Goal: Transaction & Acquisition: Book appointment/travel/reservation

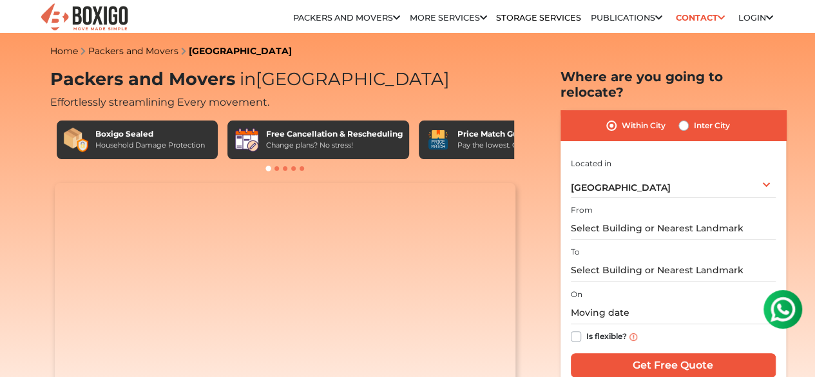
click at [694, 118] on label "Inter City" at bounding box center [712, 125] width 36 height 15
click at [685, 118] on input "Inter City" at bounding box center [684, 124] width 10 height 13
radio input "true"
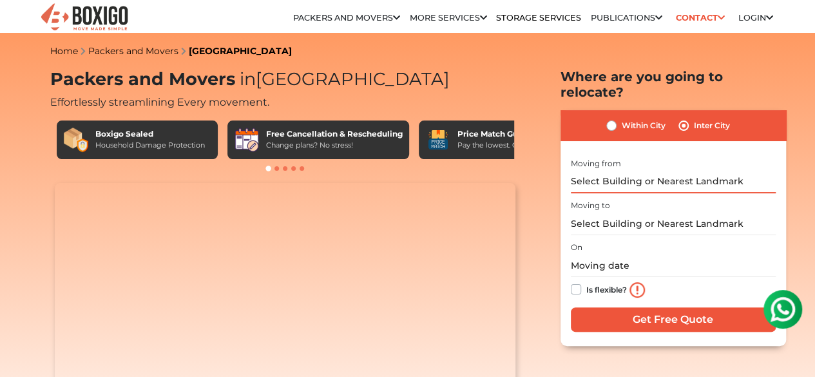
click at [629, 175] on input "text" at bounding box center [673, 182] width 205 height 23
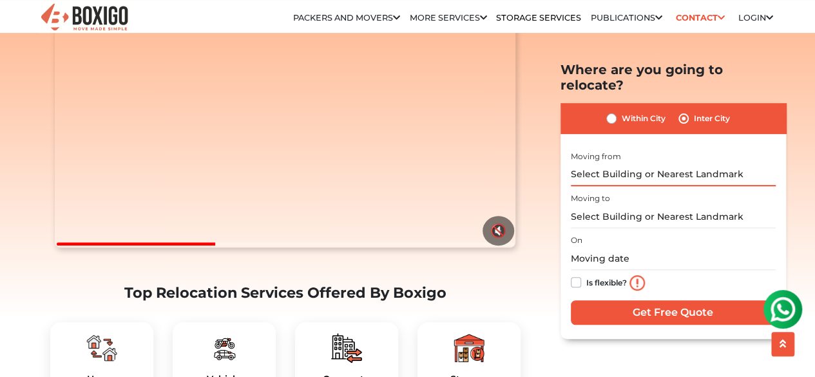
scroll to position [164, 0]
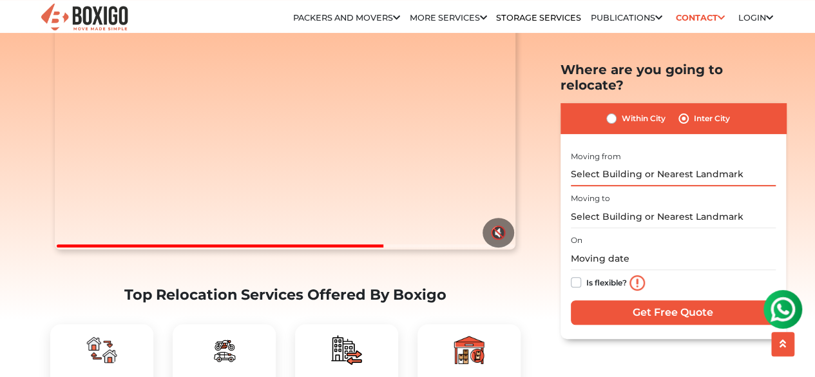
click at [616, 163] on input "text" at bounding box center [673, 174] width 205 height 23
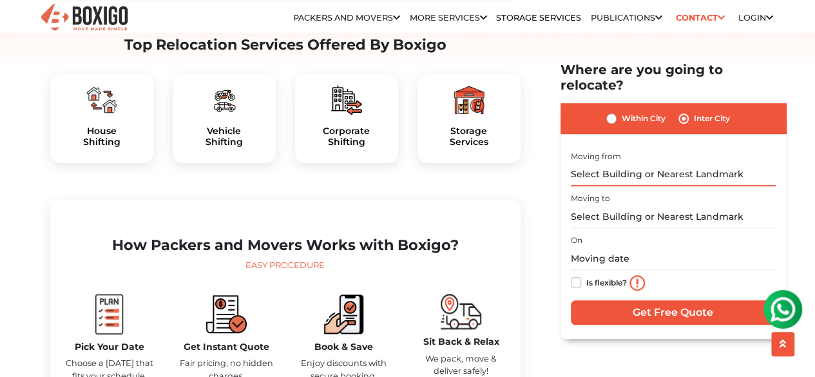
scroll to position [413, 0]
click at [638, 163] on input "text" at bounding box center [673, 174] width 205 height 23
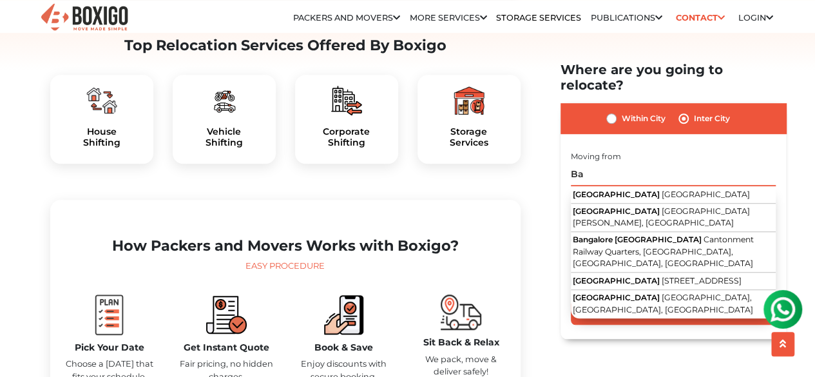
type input "B"
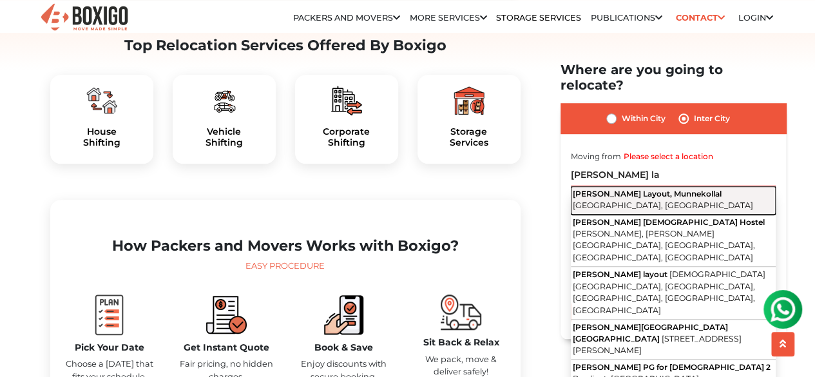
click at [627, 189] on span "Vagdevi Layout, Munnekollal" at bounding box center [647, 194] width 149 height 10
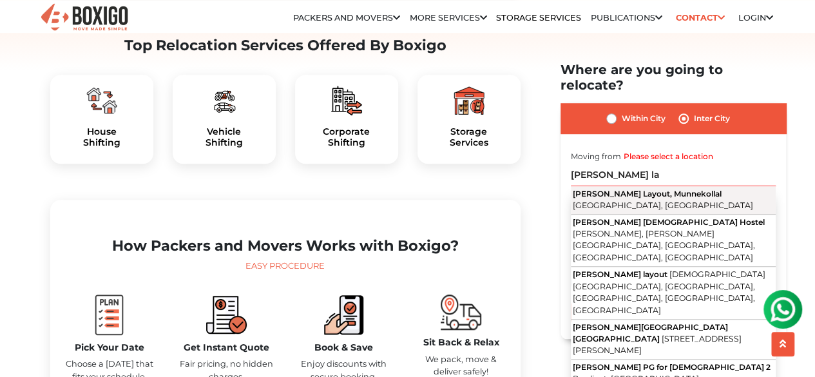
type input "[PERSON_NAME] Layout, Munnekollal, [GEOGRAPHIC_DATA], [GEOGRAPHIC_DATA]"
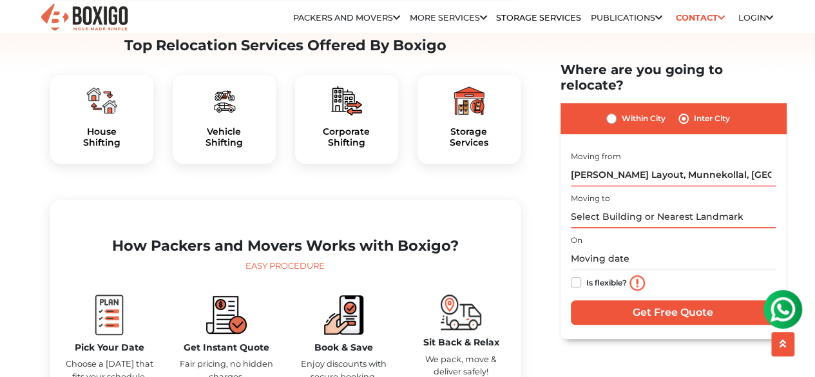
click at [603, 206] on input "text" at bounding box center [673, 217] width 205 height 23
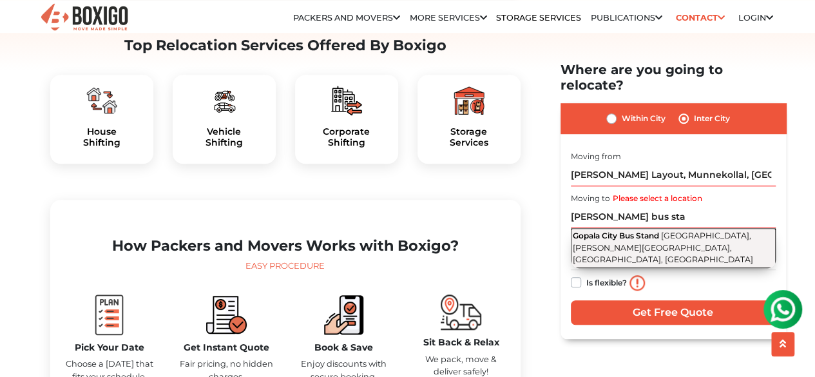
click at [630, 231] on span "KHB Colony, Gopal Gowda Extension, Shivamogga, Karnataka" at bounding box center [663, 248] width 180 height 34
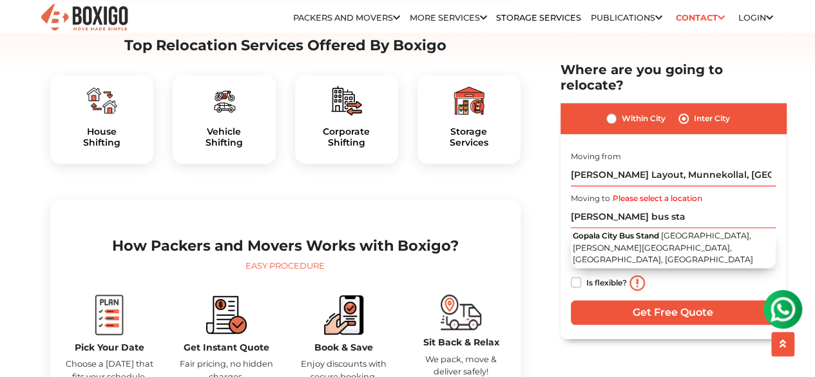
type input "[GEOGRAPHIC_DATA], [GEOGRAPHIC_DATA], [PERSON_NAME][GEOGRAPHIC_DATA], [GEOGRAPH…"
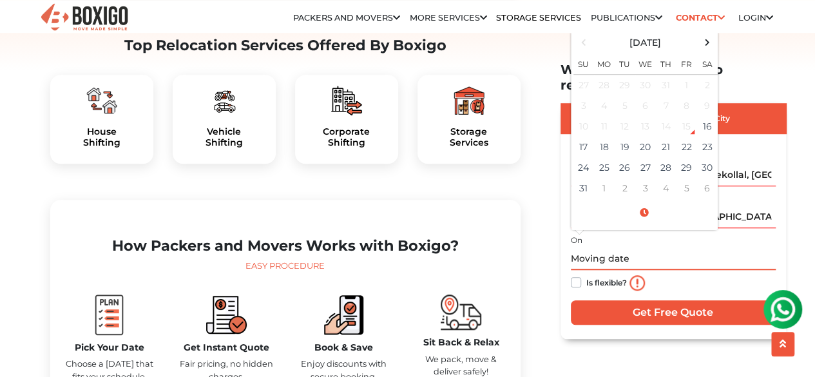
click at [611, 248] on input "text" at bounding box center [673, 259] width 205 height 23
click at [711, 137] on td "23" at bounding box center [707, 147] width 21 height 21
type input "08/23/2025 12:00 AM"
click at [587, 275] on label "Is flexible?" at bounding box center [607, 282] width 41 height 14
click at [578, 275] on input "Is flexible?" at bounding box center [576, 281] width 10 height 13
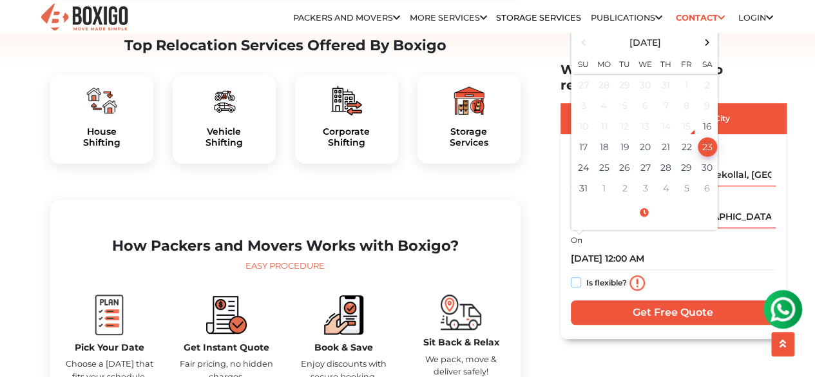
checkbox input "true"
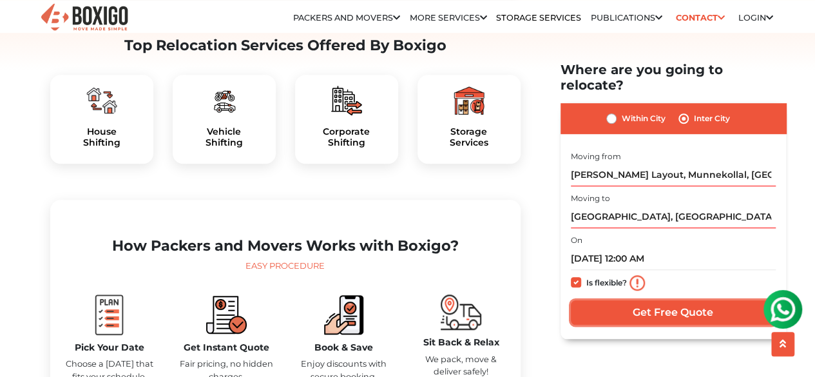
click at [620, 301] on input "Get Free Quote" at bounding box center [673, 312] width 205 height 24
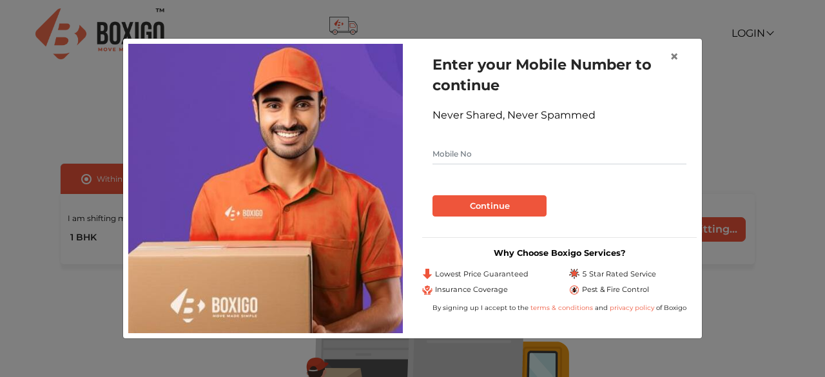
click at [481, 160] on input "text" at bounding box center [560, 154] width 254 height 21
type input "8762240749"
click at [480, 204] on button "Continue" at bounding box center [490, 206] width 114 height 22
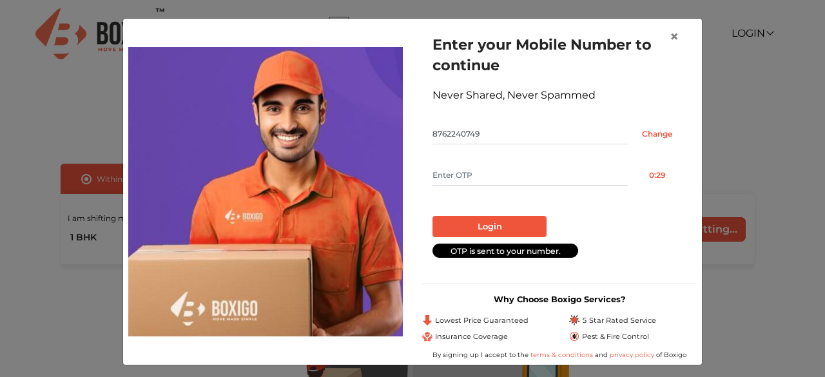
click at [459, 173] on input "text" at bounding box center [530, 175] width 195 height 21
type input "9638"
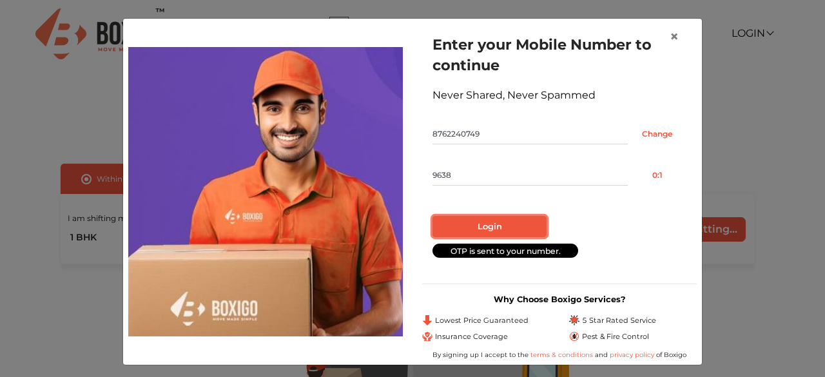
click at [481, 234] on button "Login" at bounding box center [490, 227] width 114 height 22
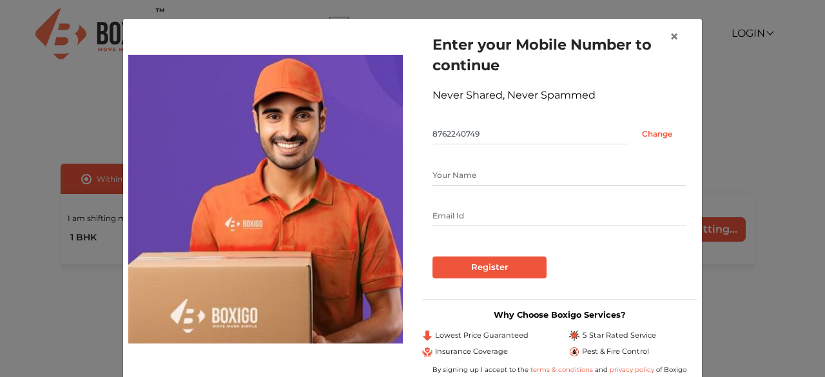
click at [454, 179] on input "text" at bounding box center [560, 175] width 254 height 21
type input "[PERSON_NAME] ME"
click at [436, 215] on input "text" at bounding box center [560, 216] width 254 height 21
type input "[EMAIL_ADDRESS][DOMAIN_NAME]"
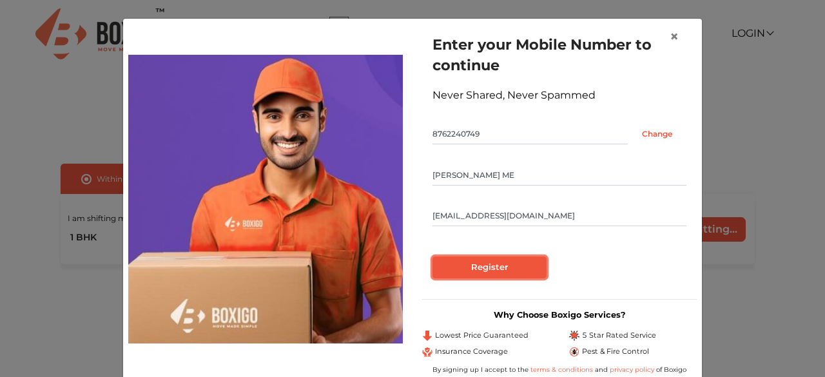
click at [468, 260] on input "Register" at bounding box center [490, 268] width 114 height 22
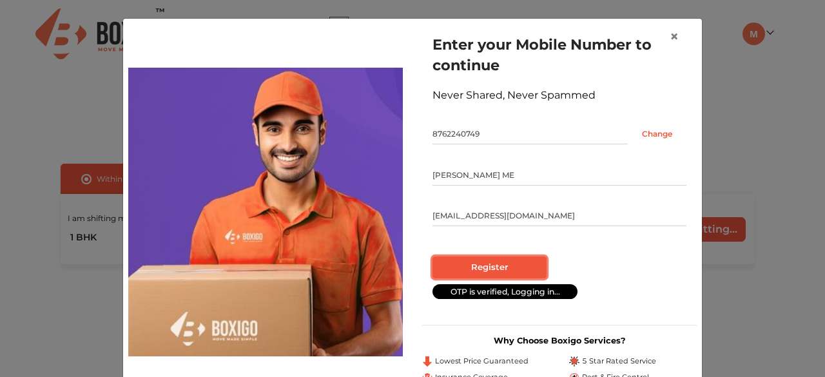
radio input "false"
radio input "true"
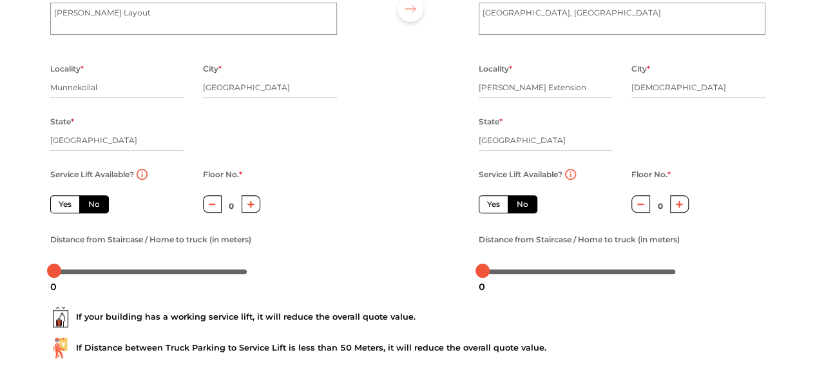
scroll to position [174, 0]
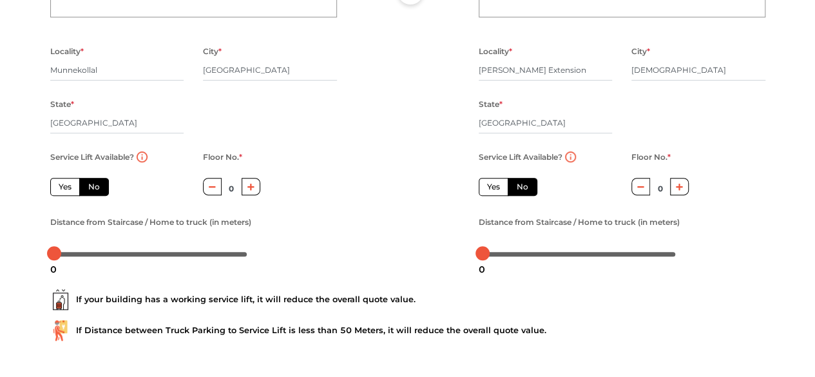
click at [66, 186] on label "Yes" at bounding box center [65, 187] width 30 height 18
click at [66, 186] on input "Yes" at bounding box center [63, 185] width 8 height 8
radio input "true"
click at [90, 184] on label "No" at bounding box center [94, 187] width 30 height 18
click at [90, 184] on input "No" at bounding box center [92, 185] width 8 height 8
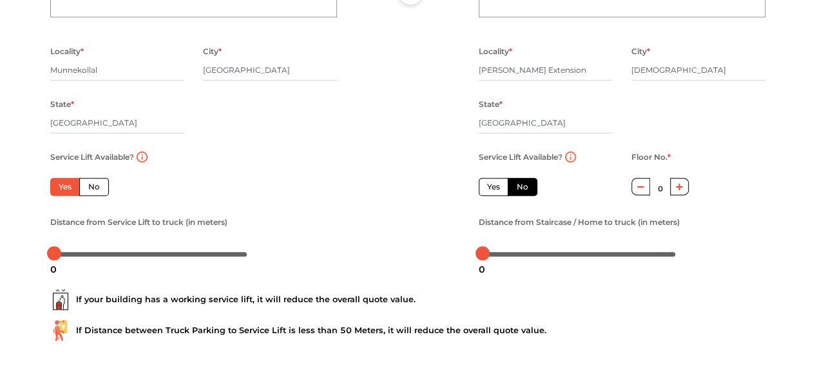
radio input "true"
click at [249, 191] on icon "button" at bounding box center [251, 187] width 7 height 8
type input "3"
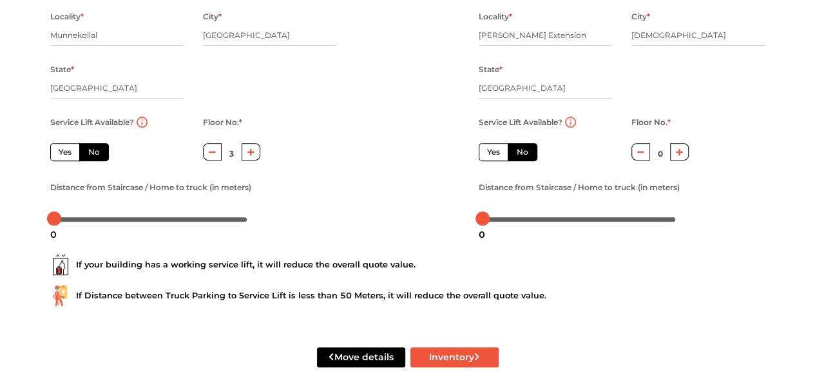
scroll to position [232, 0]
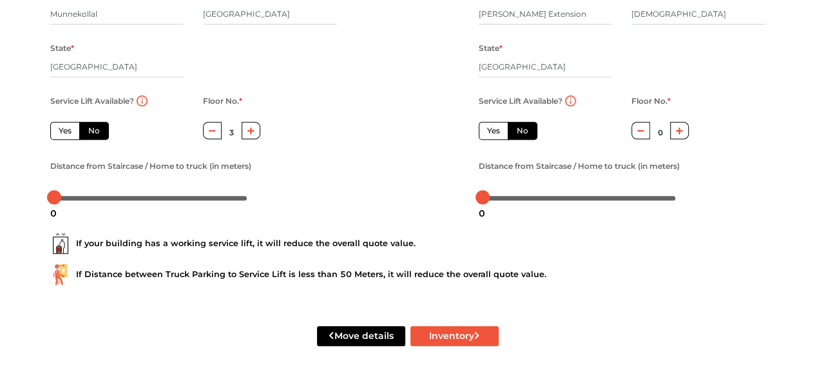
click at [677, 128] on icon "button" at bounding box center [679, 131] width 7 height 8
type input "1"
click at [343, 330] on button "Move details" at bounding box center [361, 336] width 88 height 20
radio input "true"
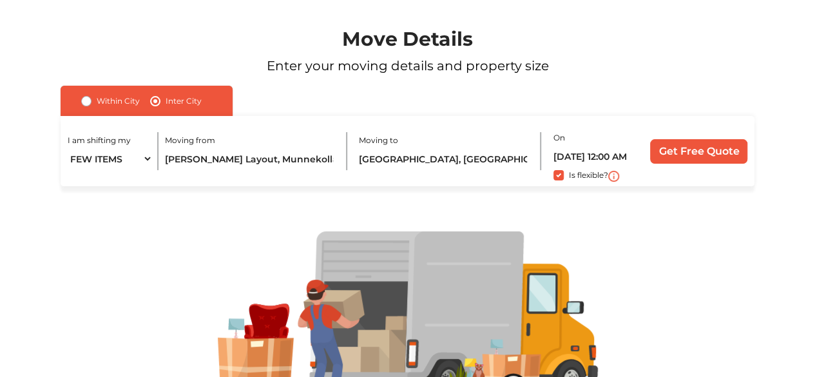
scroll to position [77, 0]
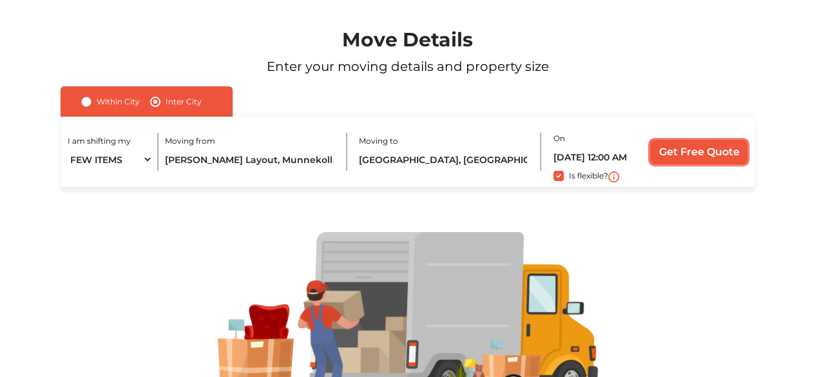
click at [687, 147] on input "Get Free Quote" at bounding box center [698, 152] width 97 height 24
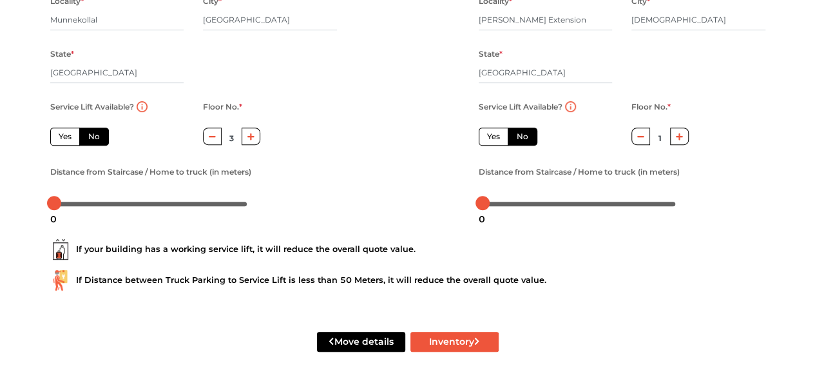
scroll to position [232, 0]
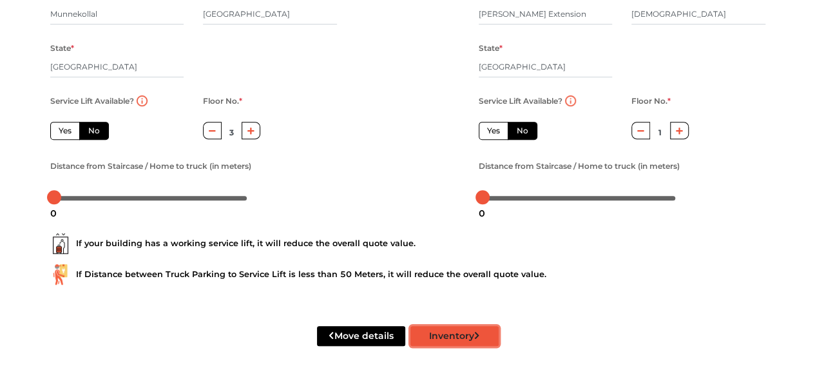
click at [460, 338] on button "Inventory" at bounding box center [455, 336] width 88 height 20
radio input "true"
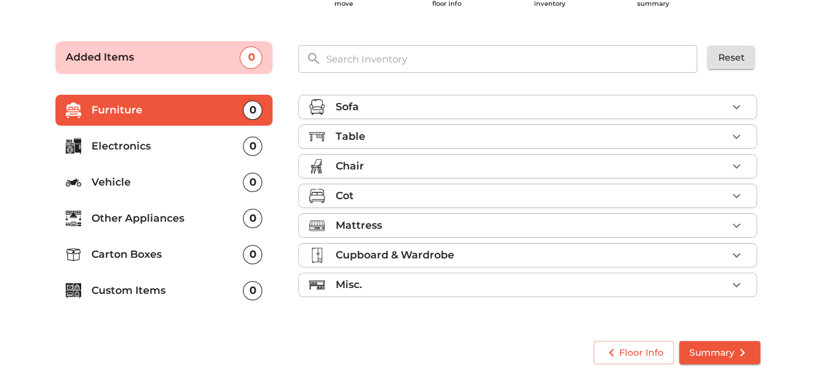
scroll to position [62, 0]
click at [387, 135] on div "Table" at bounding box center [531, 137] width 392 height 15
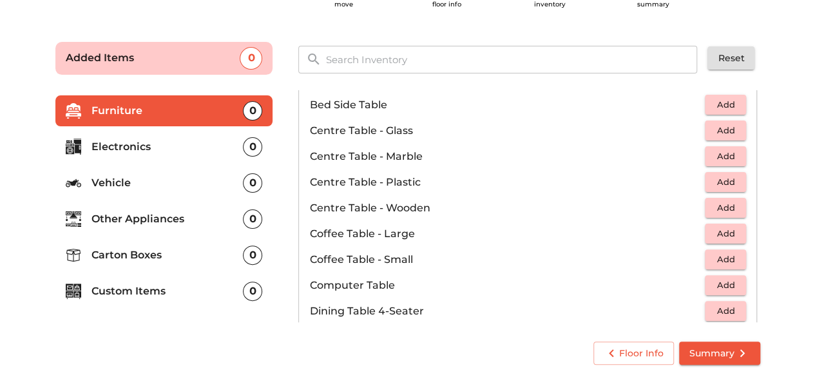
scroll to position [71, 0]
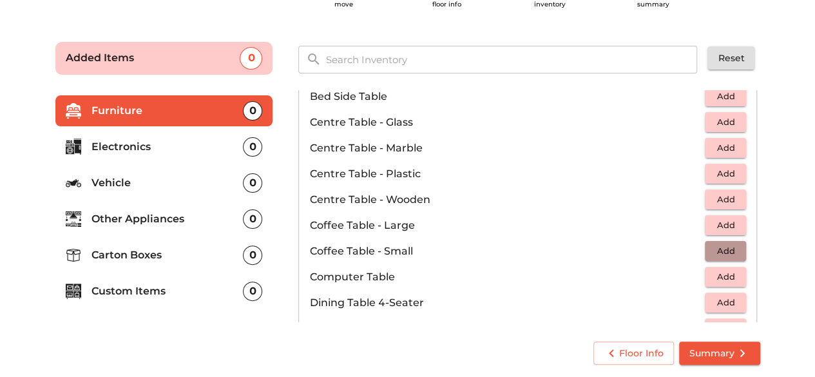
click at [728, 251] on span "Add" at bounding box center [726, 251] width 28 height 15
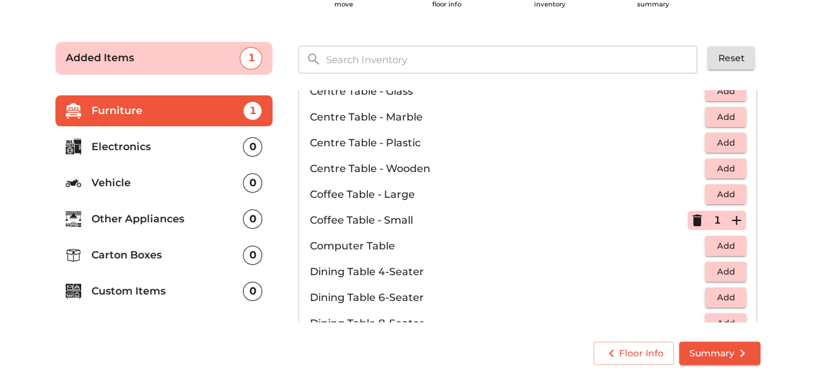
scroll to position [110, 0]
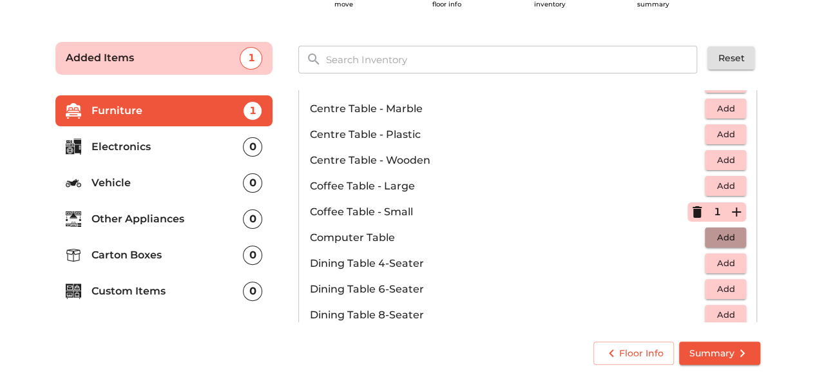
click at [723, 240] on span "Add" at bounding box center [726, 237] width 28 height 15
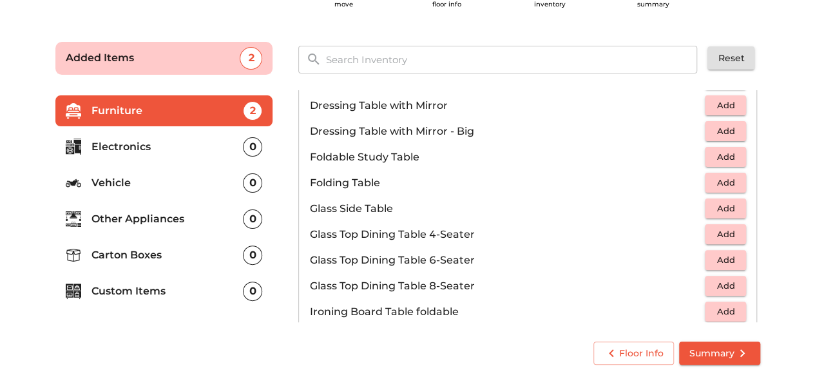
scroll to position [357, 0]
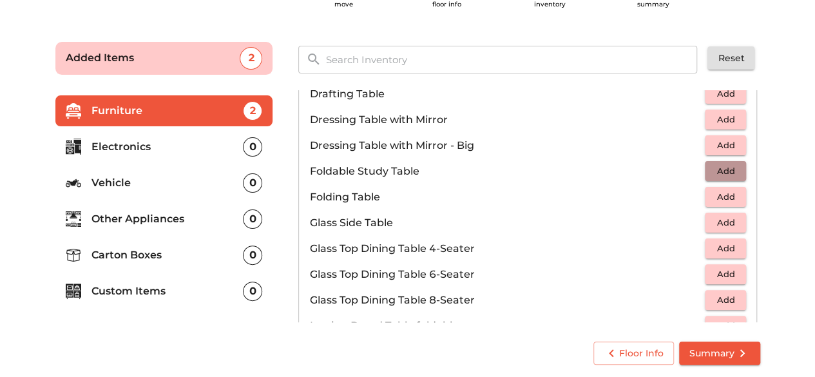
click at [721, 170] on span "Add" at bounding box center [726, 171] width 28 height 15
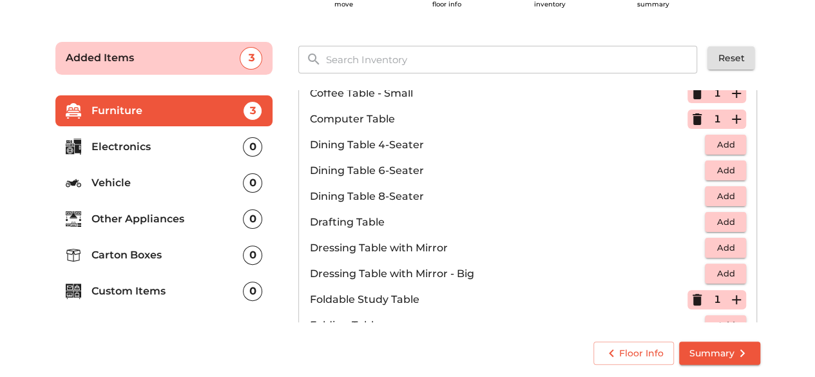
scroll to position [228, 0]
click at [691, 110] on button "button" at bounding box center [697, 119] width 19 height 19
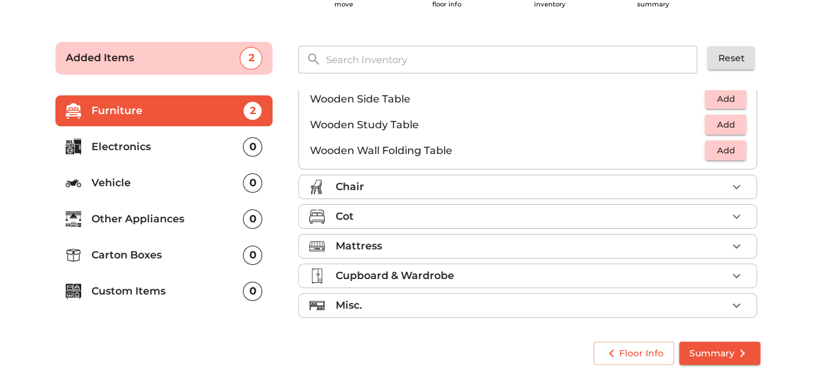
scroll to position [894, 0]
click at [611, 182] on div "Chair" at bounding box center [531, 186] width 392 height 15
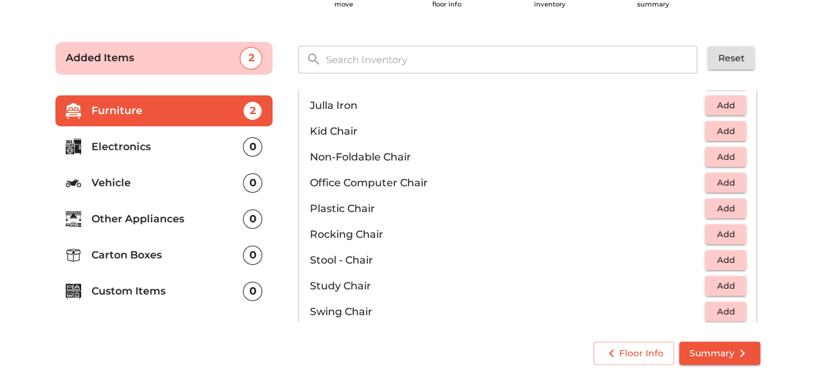
scroll to position [376, 0]
click at [727, 177] on span "Add" at bounding box center [726, 182] width 28 height 15
click at [717, 208] on span "Add" at bounding box center [726, 207] width 28 height 15
click at [729, 207] on icon "button" at bounding box center [736, 207] width 15 height 15
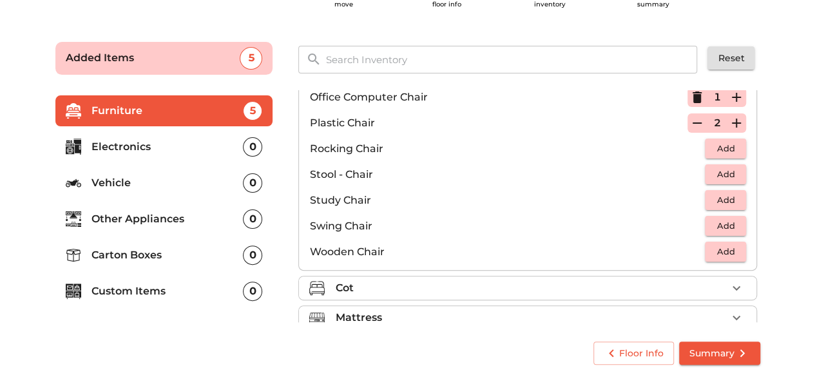
scroll to position [462, 0]
click at [722, 172] on span "Add" at bounding box center [726, 173] width 28 height 15
click at [732, 171] on icon "button" at bounding box center [736, 174] width 9 height 9
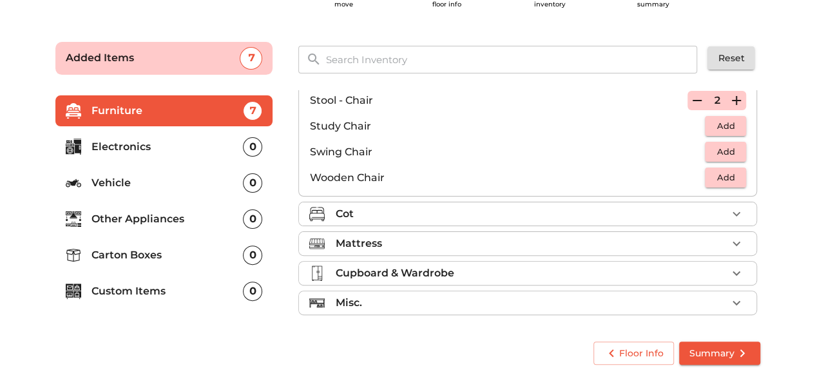
click at [540, 210] on div "Cot" at bounding box center [531, 213] width 392 height 15
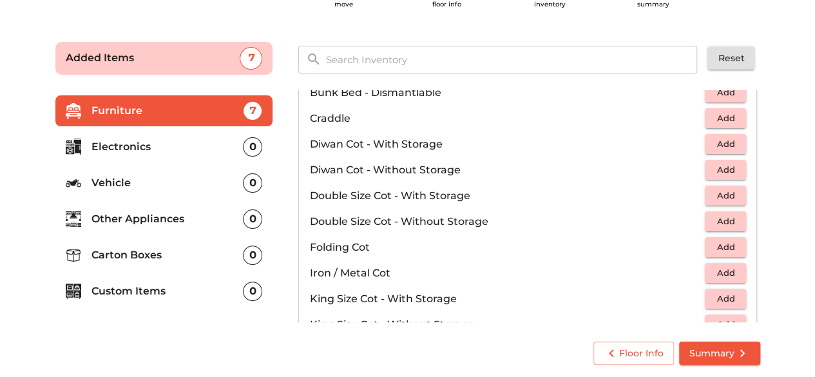
scroll to position [88, 0]
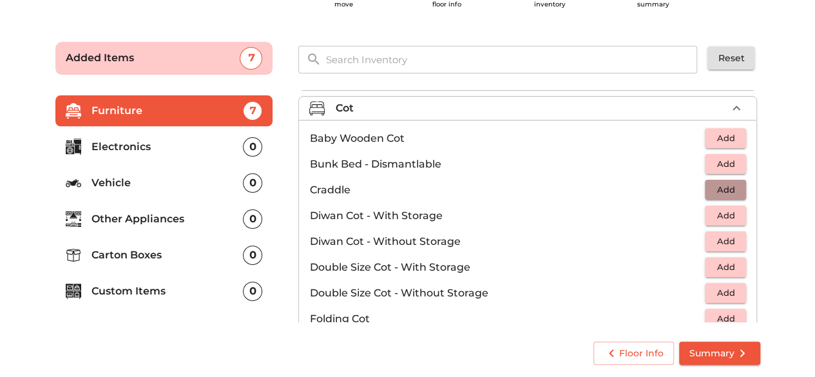
click at [733, 182] on span "Add" at bounding box center [726, 189] width 28 height 15
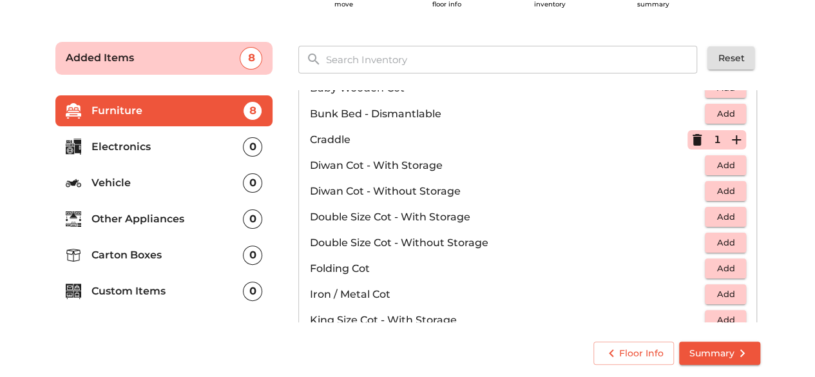
scroll to position [177, 0]
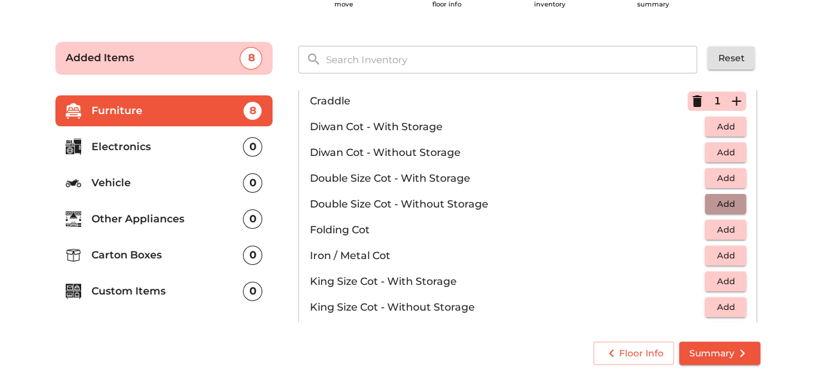
click at [717, 200] on span "Add" at bounding box center [726, 204] width 28 height 15
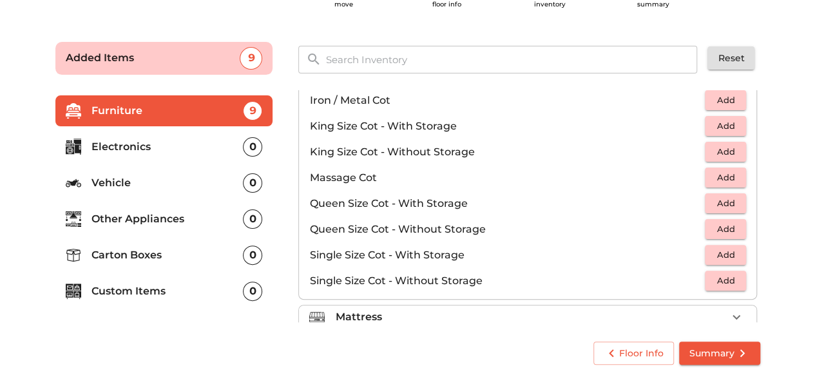
scroll to position [334, 0]
click at [712, 282] on span "Add" at bounding box center [726, 279] width 28 height 15
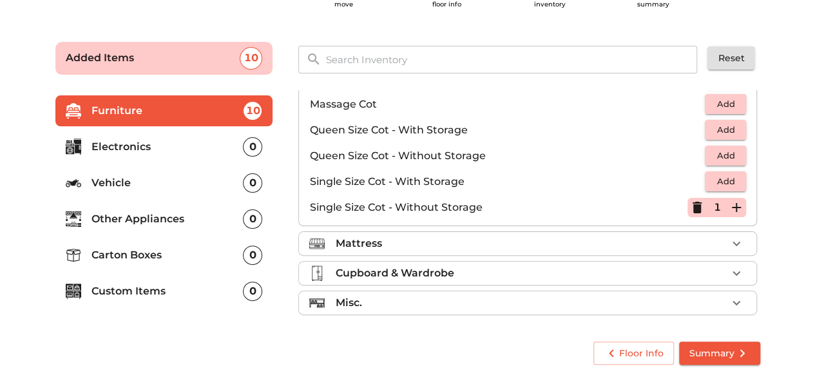
click at [581, 256] on ul "Sofa Table 2 Added Chair 5 Added Cot 3 Added Baby Wooden Cot Add Bunk Bed - Dis…" at bounding box center [527, 4] width 459 height 641
click at [568, 236] on div "Mattress" at bounding box center [531, 243] width 392 height 15
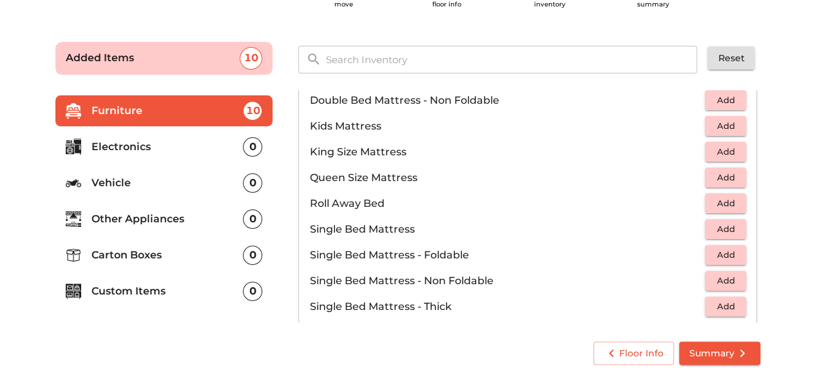
scroll to position [143, 0]
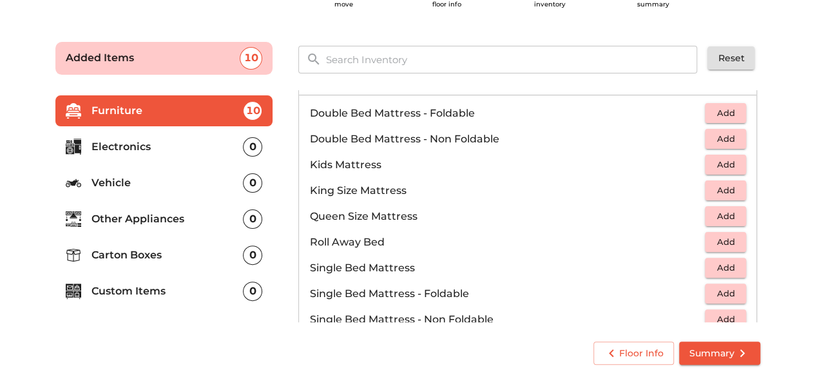
click at [716, 110] on span "Add" at bounding box center [726, 113] width 28 height 15
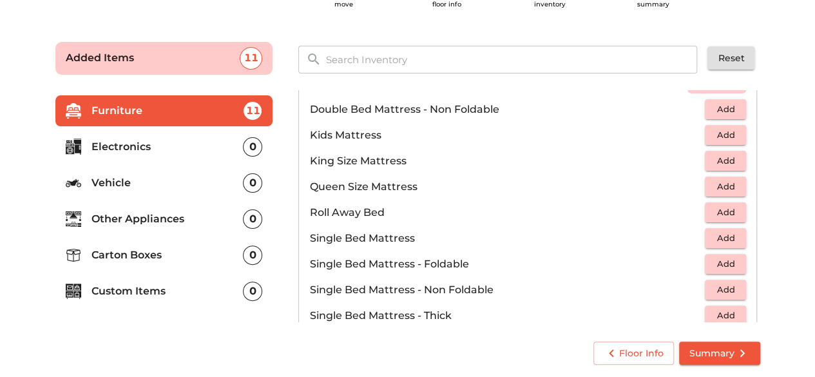
scroll to position [174, 0]
click at [719, 260] on span "Add" at bounding box center [726, 262] width 28 height 15
click at [734, 260] on icon "button" at bounding box center [736, 262] width 15 height 15
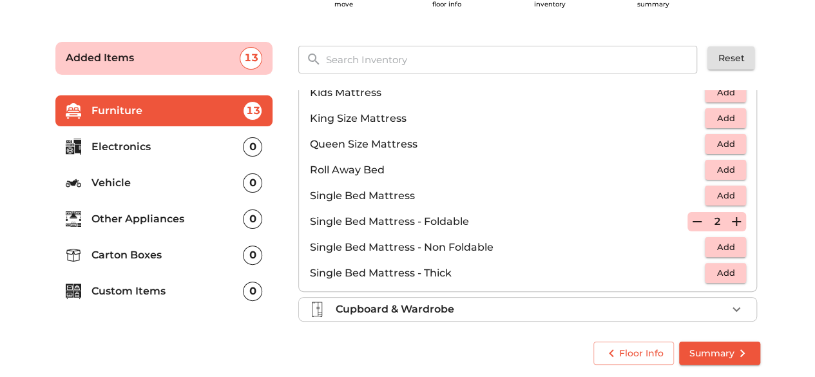
scroll to position [251, 0]
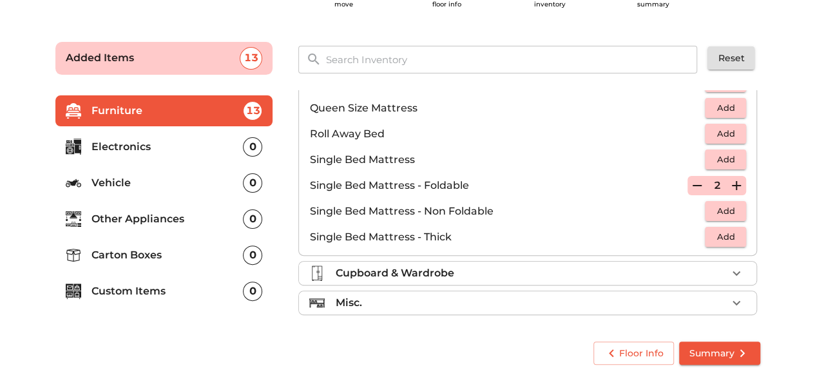
click at [579, 266] on div "Cupboard & Wardrobe" at bounding box center [531, 273] width 392 height 15
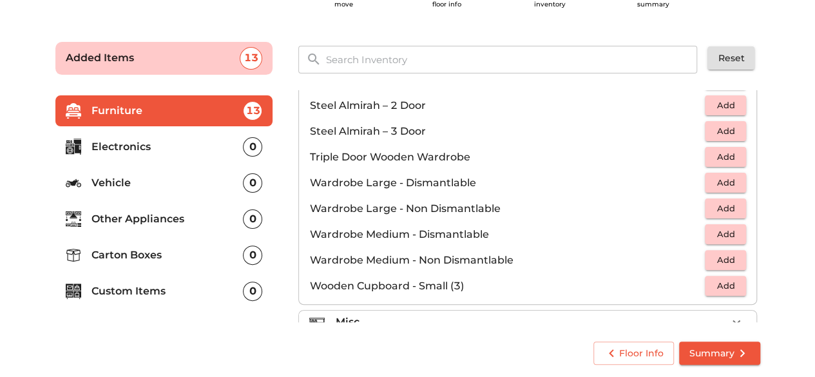
scroll to position [432, 0]
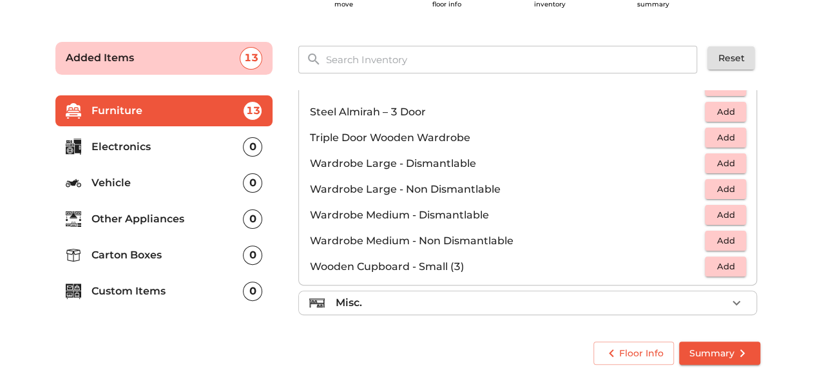
click at [545, 295] on div "Misc." at bounding box center [531, 302] width 392 height 15
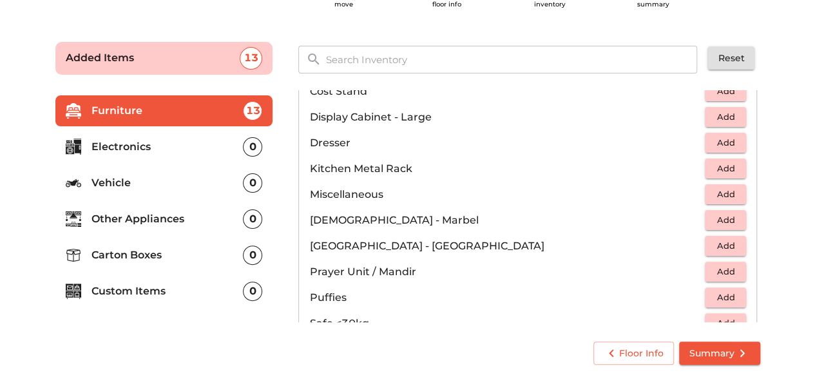
scroll to position [410, 0]
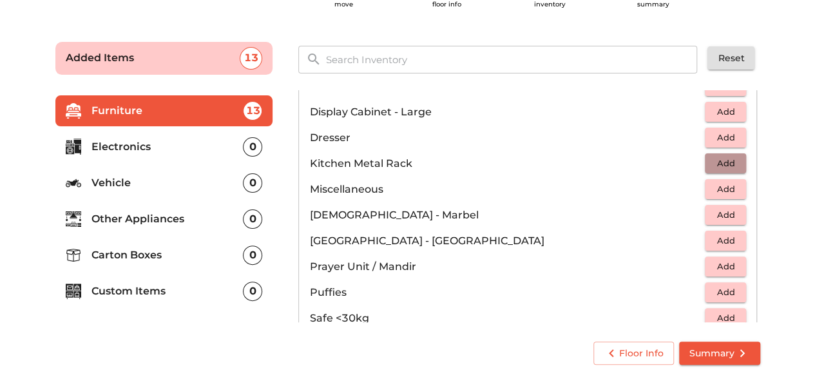
click at [723, 162] on span "Add" at bounding box center [726, 163] width 28 height 15
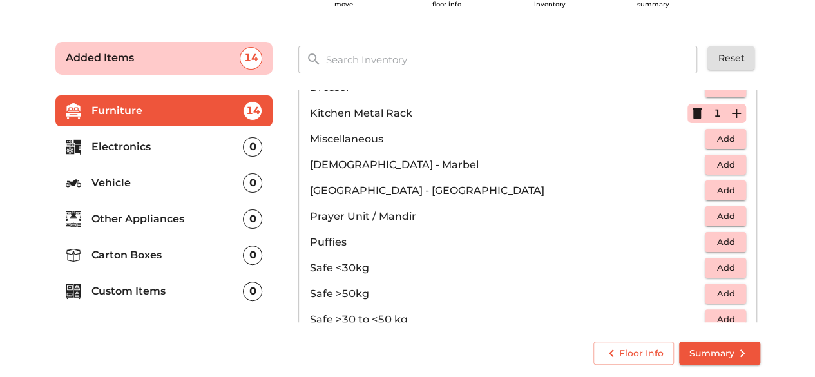
scroll to position [471, 0]
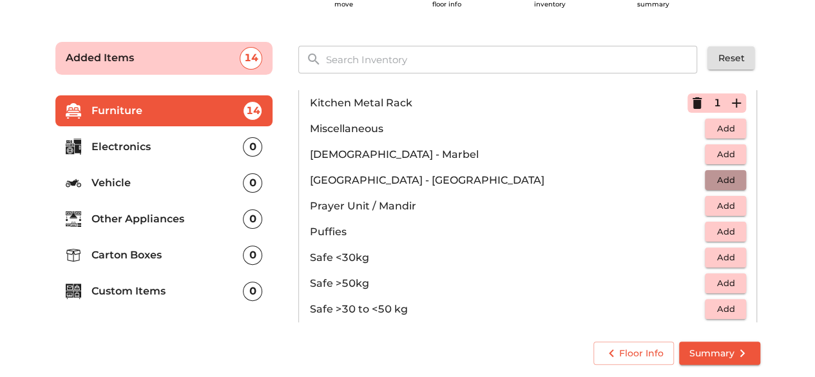
click at [728, 173] on span "Add" at bounding box center [726, 180] width 28 height 15
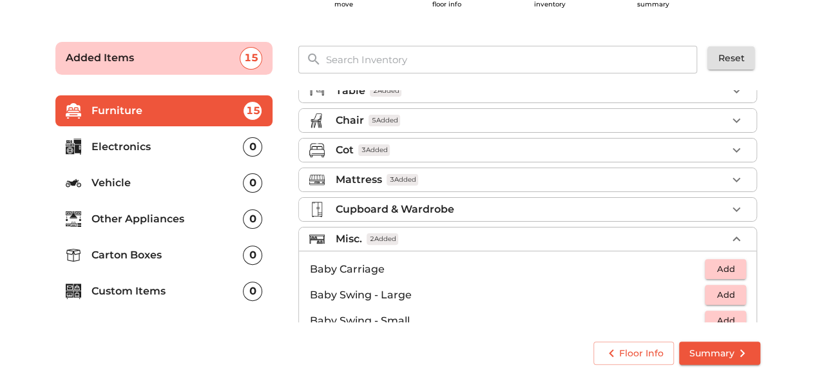
scroll to position [0, 0]
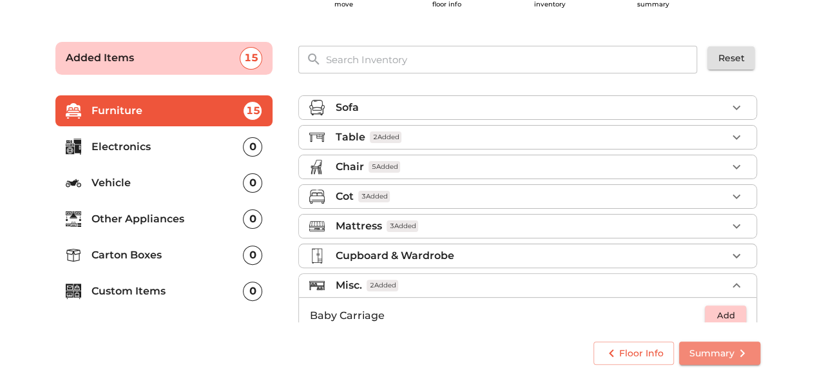
click at [699, 351] on span "Summary" at bounding box center [720, 354] width 61 height 16
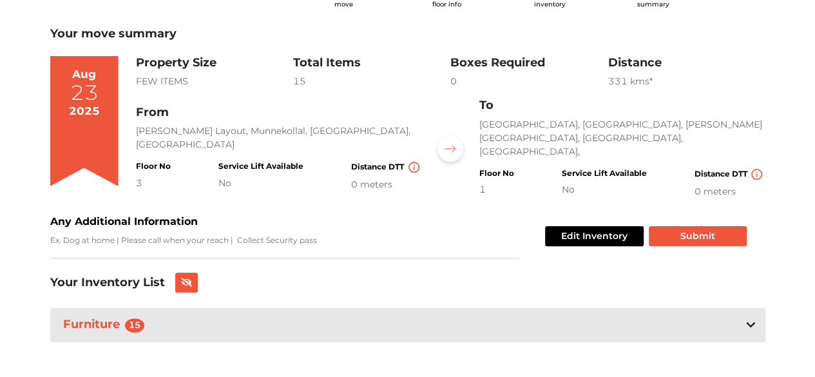
scroll to position [70, 0]
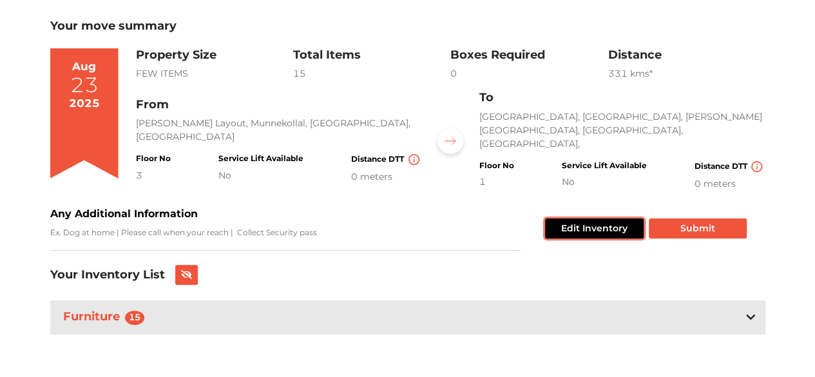
click at [572, 228] on button "Edit Inventory" at bounding box center [594, 229] width 99 height 20
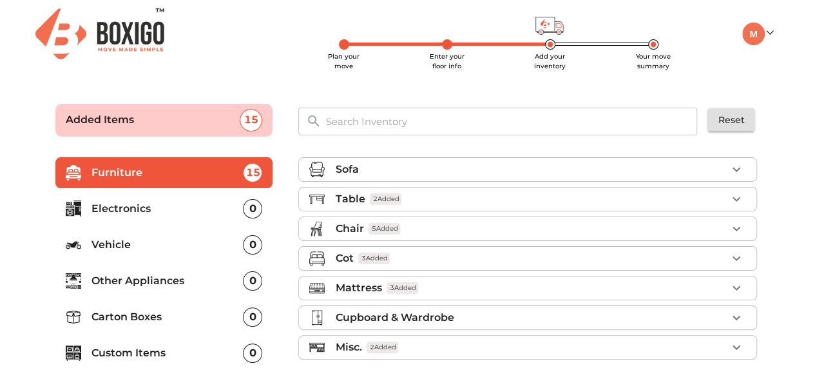
click at [149, 212] on p "Electronics" at bounding box center [168, 208] width 152 height 15
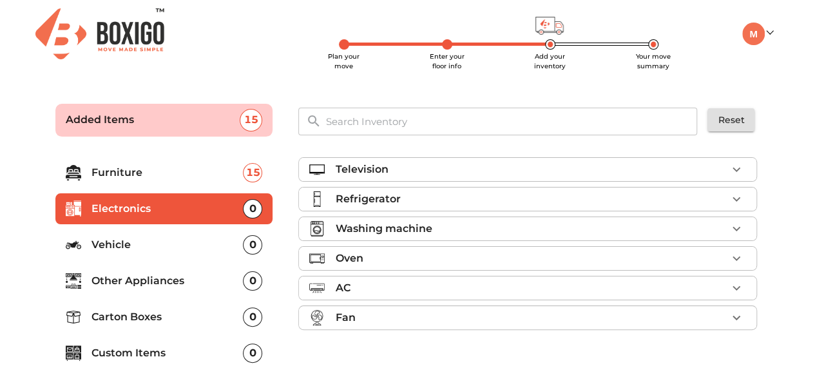
click at [375, 165] on p "Television" at bounding box center [361, 169] width 53 height 15
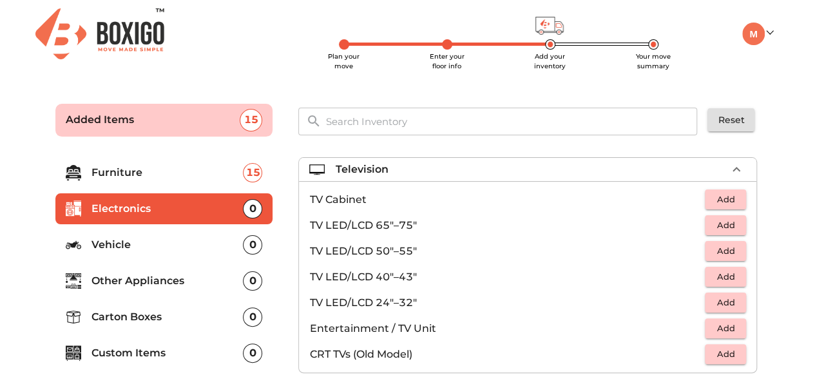
scroll to position [61, 0]
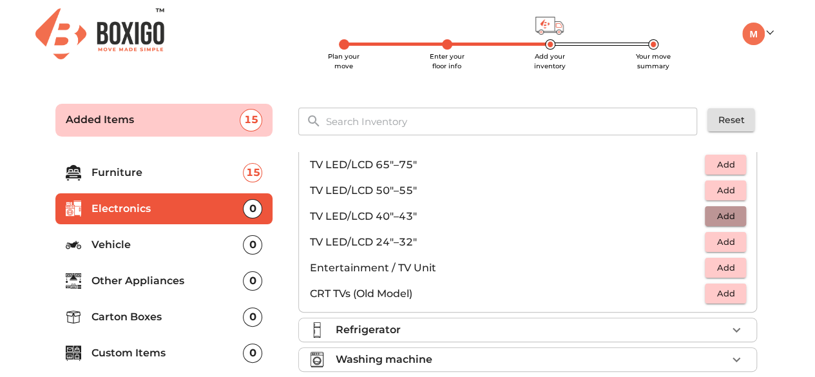
click at [717, 214] on span "Add" at bounding box center [726, 216] width 28 height 15
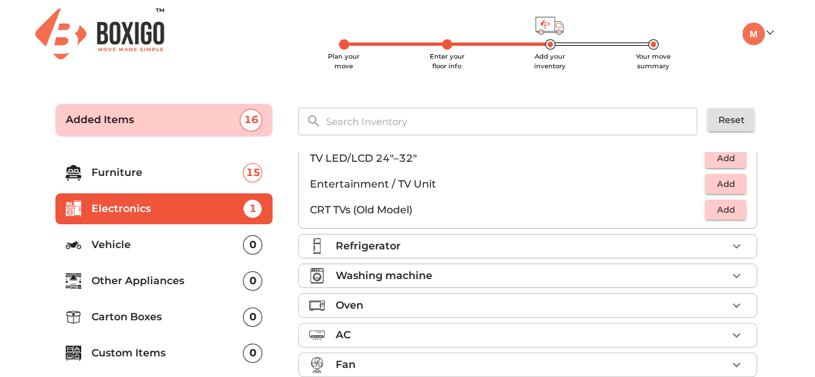
click at [603, 239] on div "Refrigerator" at bounding box center [531, 246] width 392 height 15
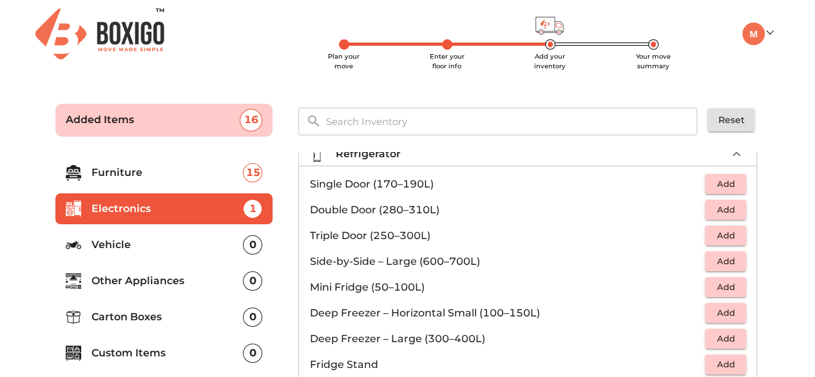
scroll to position [44, 0]
click at [717, 184] on span "Add" at bounding box center [726, 185] width 28 height 15
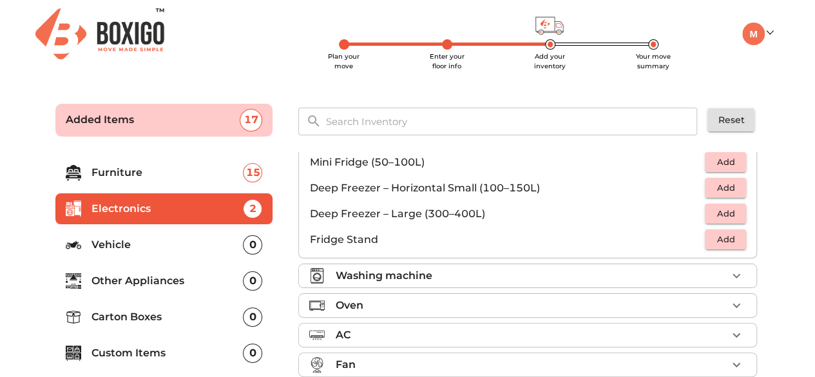
scroll to position [62, 0]
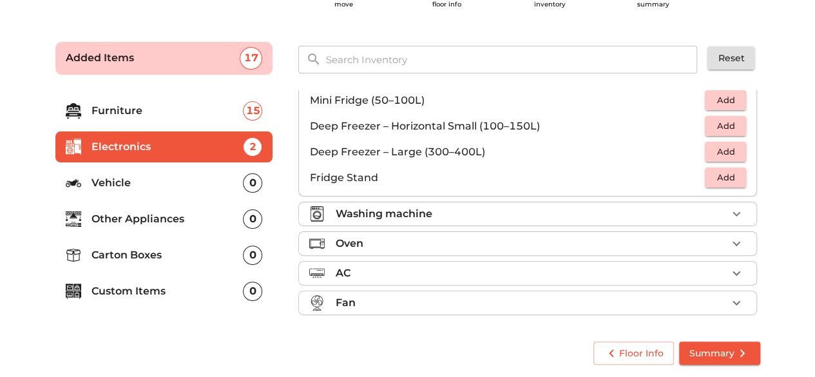
click at [121, 182] on p "Vehicle" at bounding box center [168, 182] width 152 height 15
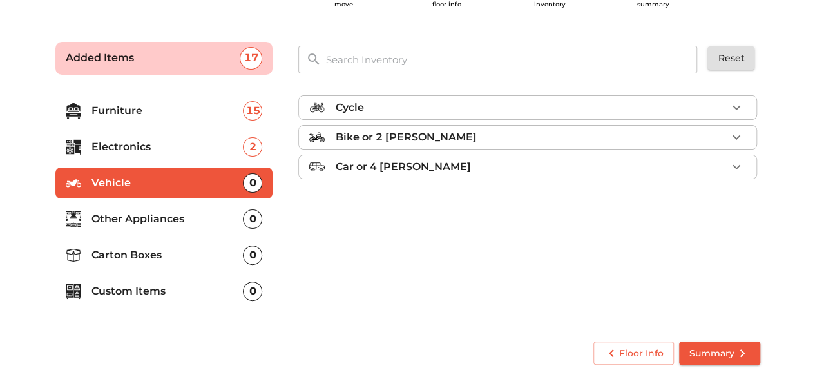
click at [385, 136] on p "Bike or 2 [PERSON_NAME]" at bounding box center [405, 137] width 141 height 15
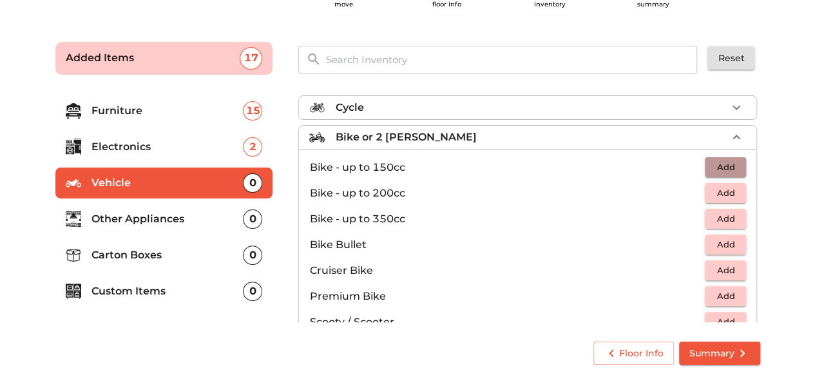
click at [712, 166] on span "Add" at bounding box center [726, 167] width 28 height 15
click at [733, 136] on icon "button" at bounding box center [737, 137] width 8 height 5
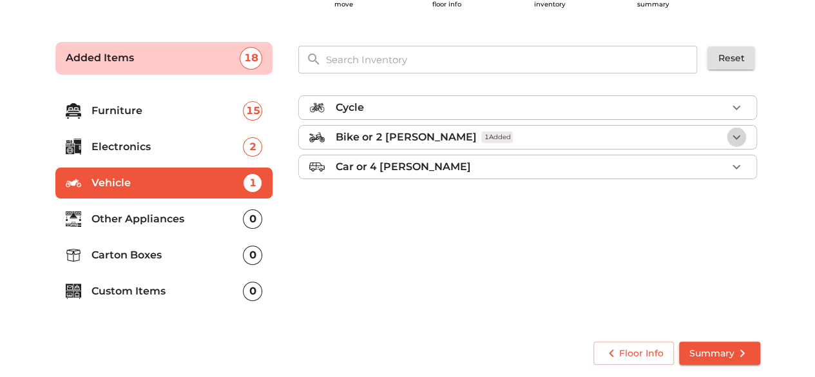
click at [729, 136] on icon "button" at bounding box center [736, 137] width 15 height 15
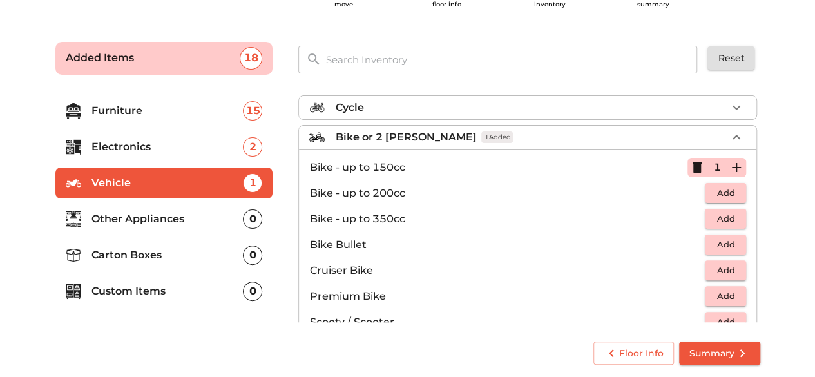
scroll to position [83, 0]
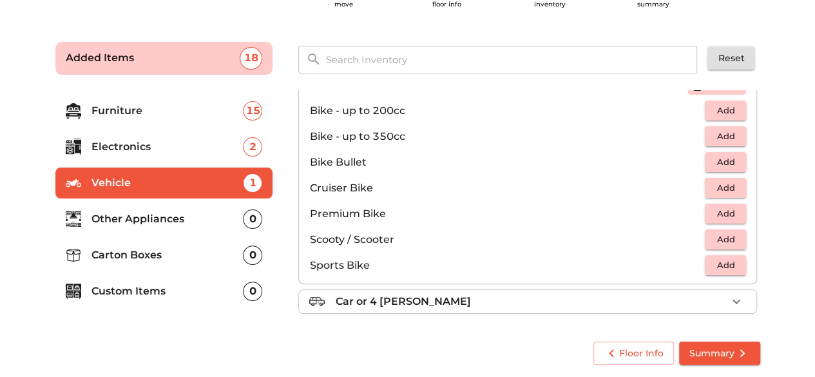
click at [198, 214] on p "Other Appliances" at bounding box center [168, 218] width 152 height 15
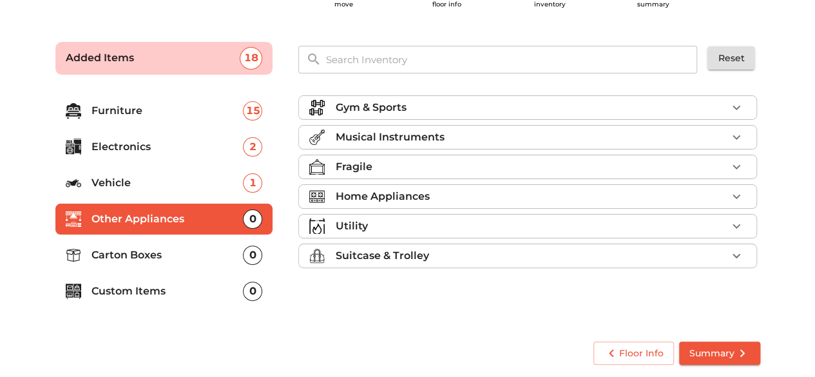
scroll to position [0, 0]
click at [363, 100] on p "Gym & Sports" at bounding box center [370, 107] width 71 height 15
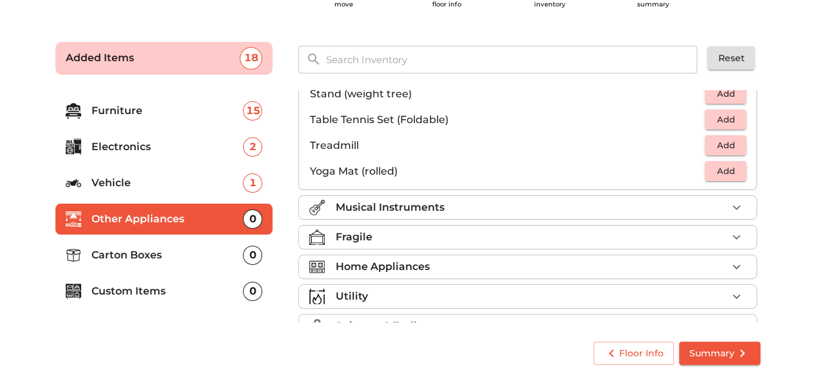
scroll to position [428, 0]
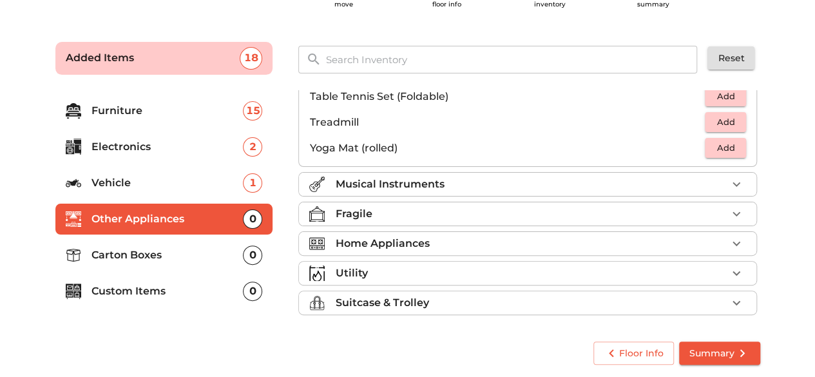
click at [366, 240] on p "Home Appliances" at bounding box center [382, 243] width 94 height 15
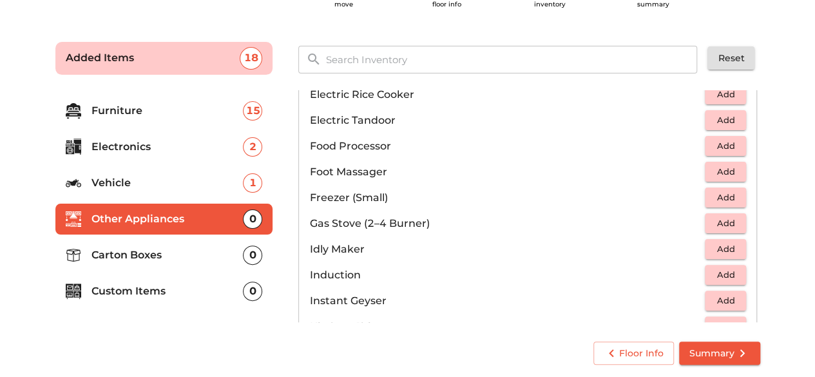
scroll to position [442, 0]
click at [726, 222] on span "Add" at bounding box center [726, 222] width 28 height 15
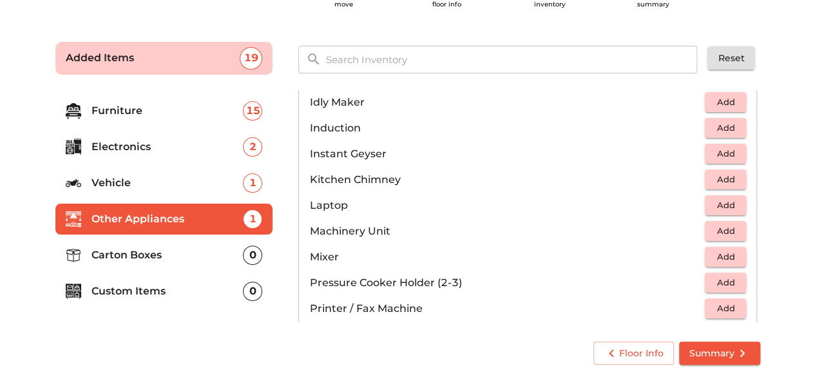
scroll to position [605, 0]
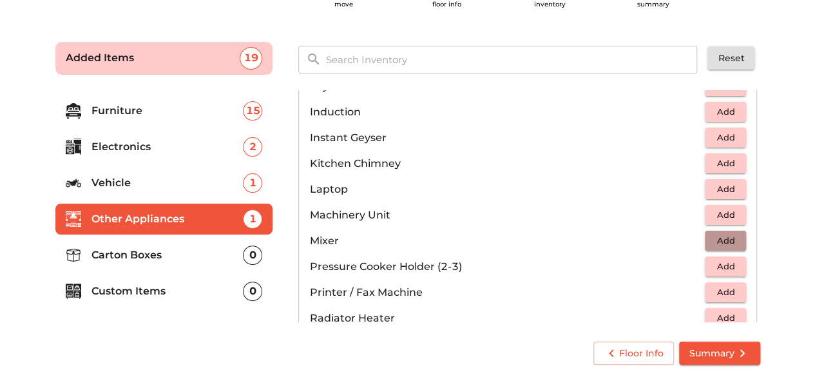
click at [714, 234] on span "Add" at bounding box center [726, 240] width 28 height 15
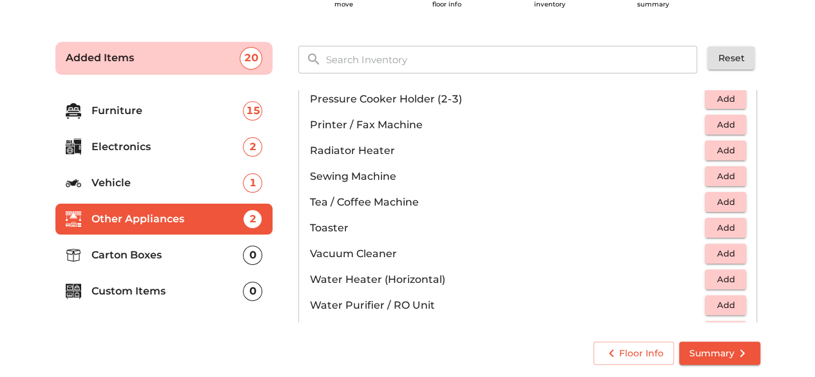
scroll to position [784, 0]
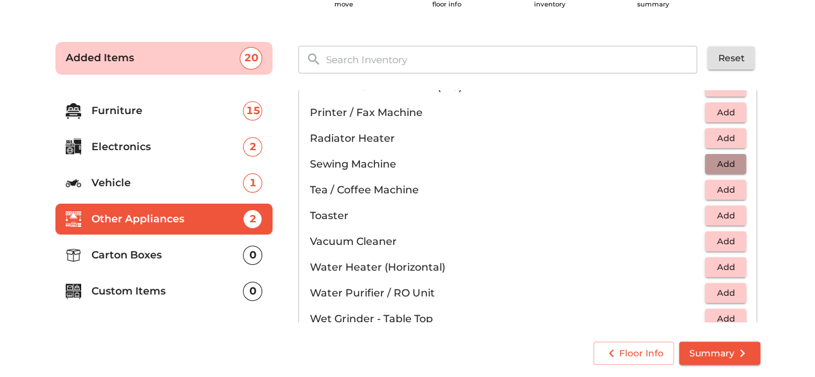
click at [719, 168] on span "Add" at bounding box center [726, 164] width 28 height 15
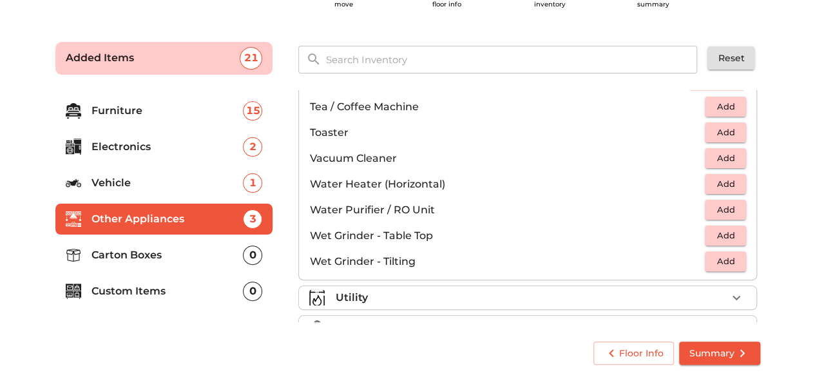
scroll to position [892, 0]
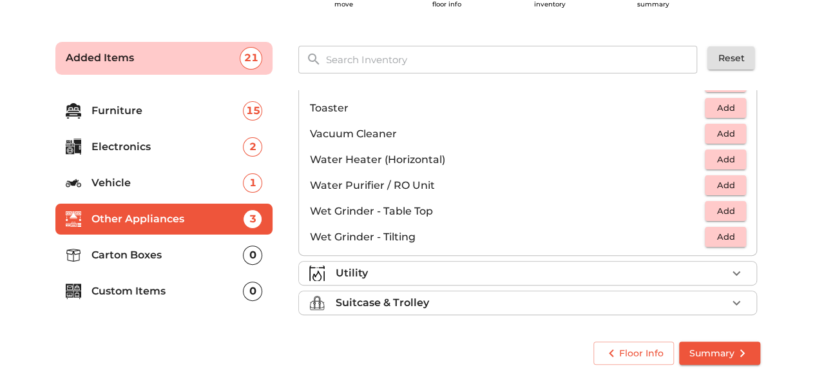
click at [480, 273] on div "Utility" at bounding box center [531, 273] width 392 height 15
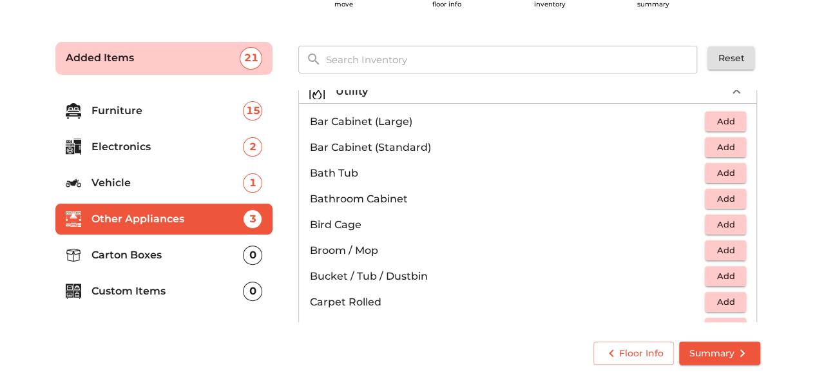
scroll to position [135, 0]
click at [712, 170] on span "Add" at bounding box center [726, 172] width 28 height 15
click at [737, 172] on icon "button" at bounding box center [736, 172] width 15 height 15
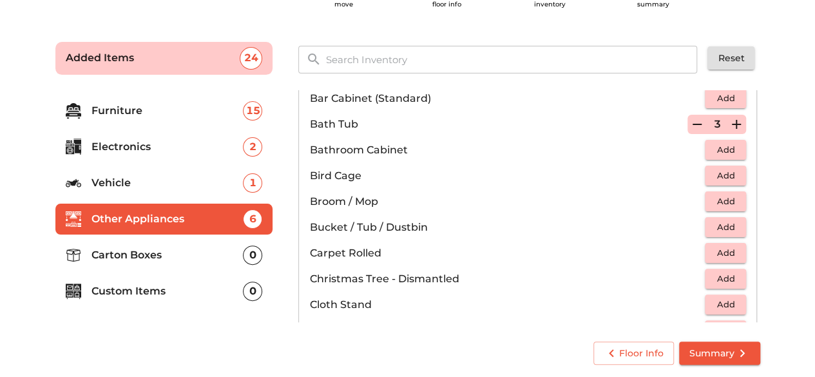
scroll to position [191, 0]
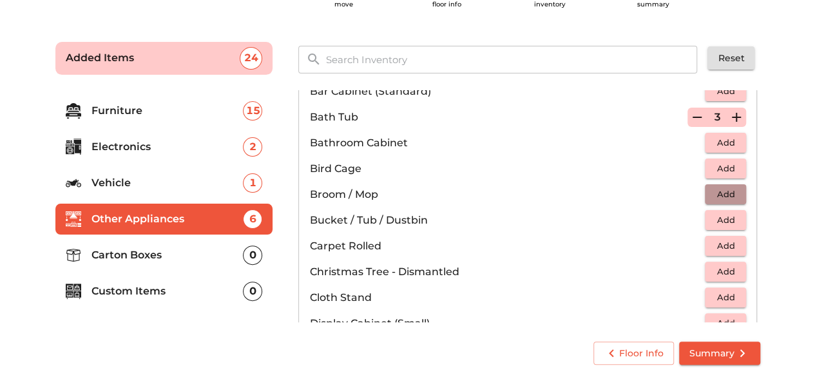
click at [718, 193] on span "Add" at bounding box center [726, 194] width 28 height 15
click at [729, 191] on icon "button" at bounding box center [736, 194] width 15 height 15
click at [690, 113] on icon "button" at bounding box center [697, 117] width 15 height 15
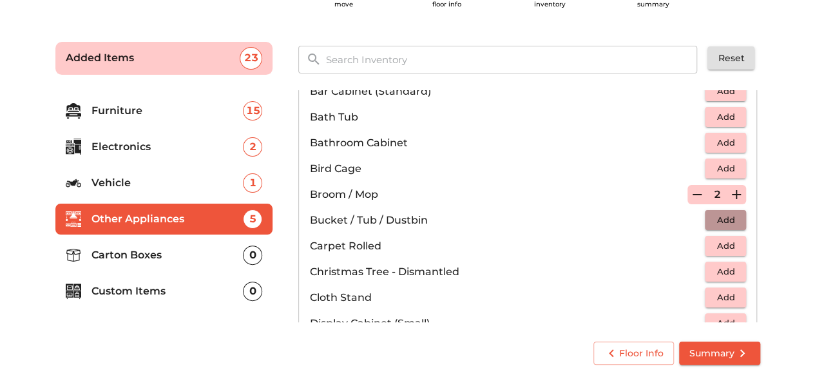
click at [729, 219] on span "Add" at bounding box center [726, 220] width 28 height 15
click at [732, 217] on icon "button" at bounding box center [736, 220] width 9 height 9
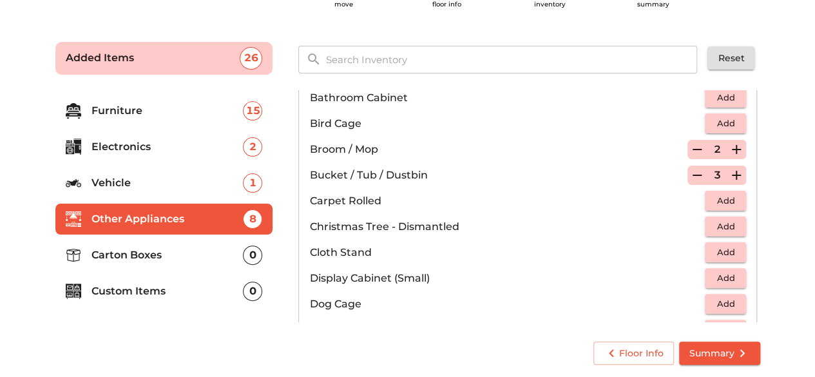
scroll to position [237, 0]
click at [732, 171] on icon "button" at bounding box center [736, 174] width 9 height 9
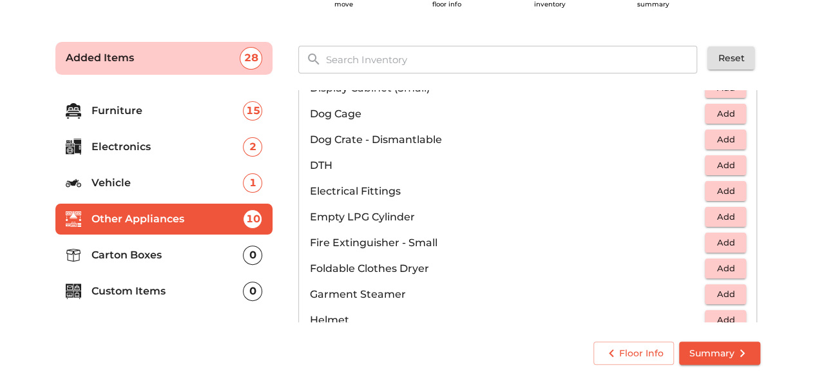
scroll to position [427, 0]
click at [713, 215] on span "Add" at bounding box center [726, 216] width 28 height 15
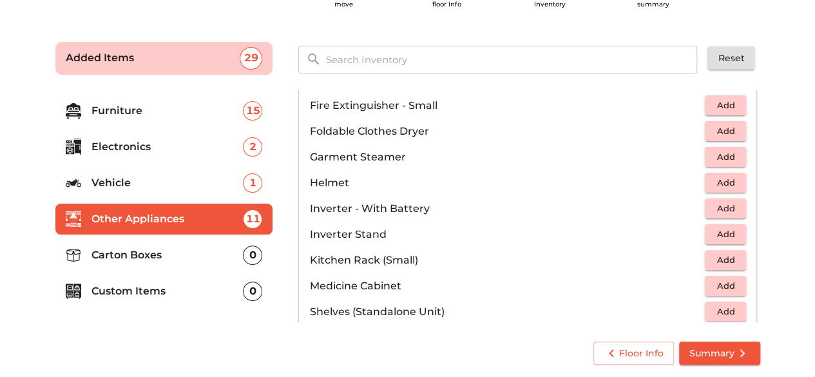
scroll to position [565, 0]
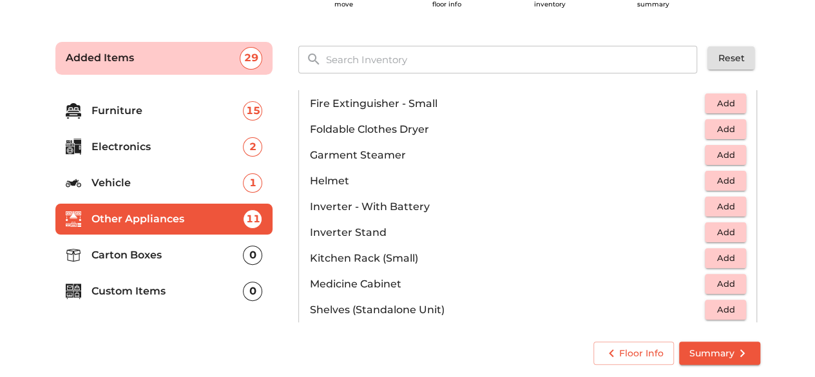
click at [723, 177] on span "Add" at bounding box center [726, 180] width 28 height 15
click at [730, 177] on icon "button" at bounding box center [736, 180] width 15 height 15
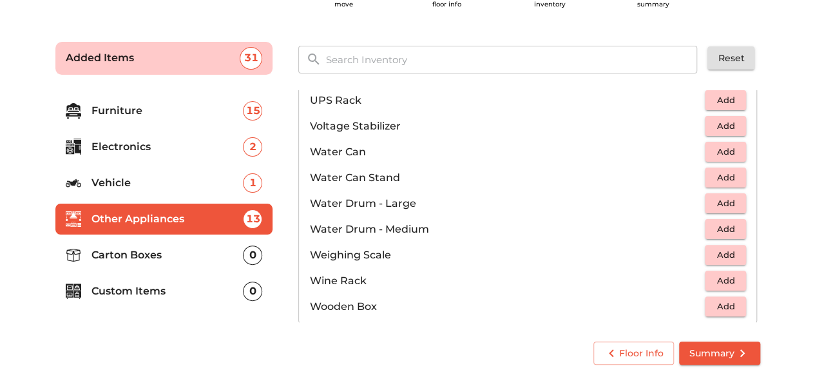
scroll to position [930, 0]
click at [717, 152] on span "Add" at bounding box center [726, 151] width 28 height 15
click at [732, 152] on icon "button" at bounding box center [736, 151] width 15 height 15
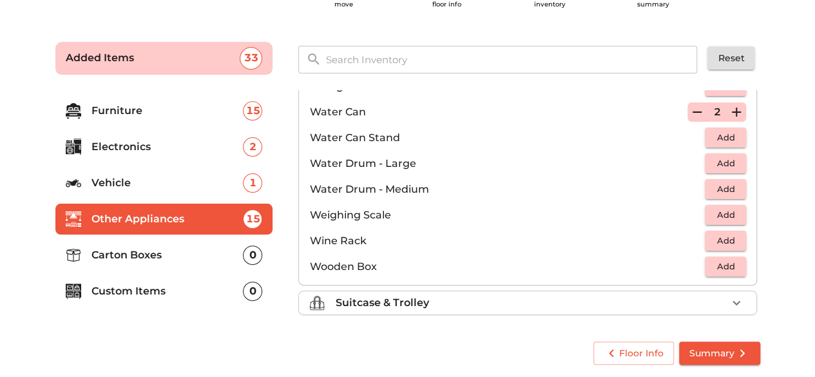
click at [445, 302] on div "Suitcase & Trolley" at bounding box center [531, 302] width 392 height 15
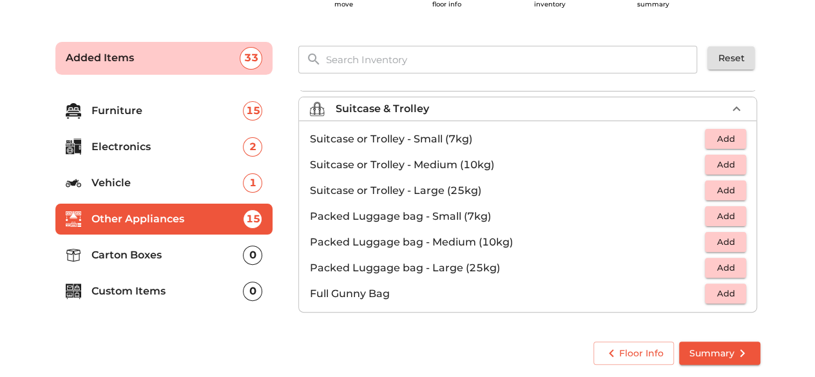
scroll to position [144, 0]
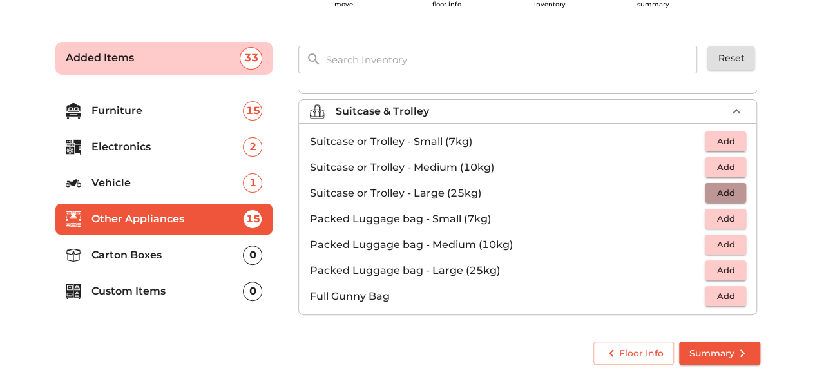
click at [724, 192] on span "Add" at bounding box center [726, 193] width 28 height 15
click at [717, 212] on span "Add" at bounding box center [726, 218] width 28 height 15
click at [723, 243] on span "Add" at bounding box center [726, 244] width 28 height 15
click at [157, 253] on p "Carton Boxes" at bounding box center [168, 255] width 152 height 15
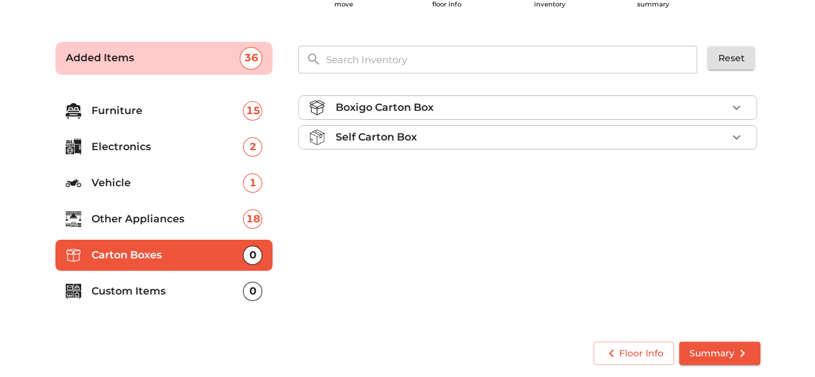
click at [425, 100] on p "Boxigo Carton Box" at bounding box center [384, 107] width 98 height 15
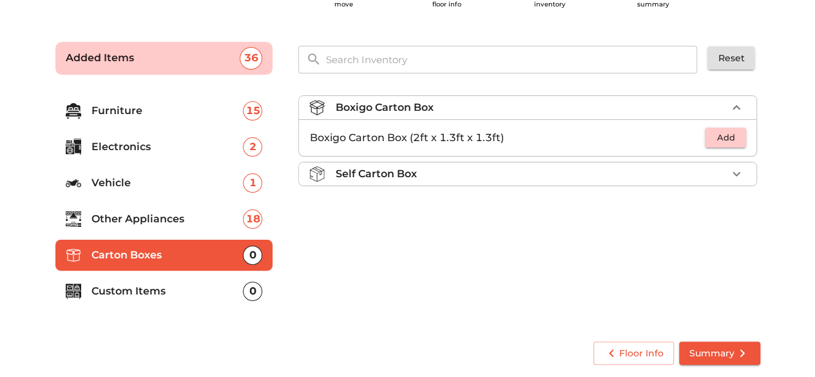
click at [401, 166] on p "Self Carton Box" at bounding box center [375, 173] width 81 height 15
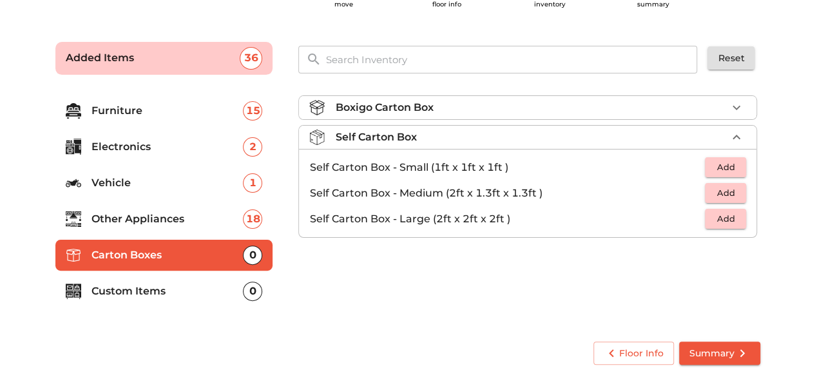
click at [436, 112] on div "Boxigo Carton Box" at bounding box center [531, 107] width 392 height 15
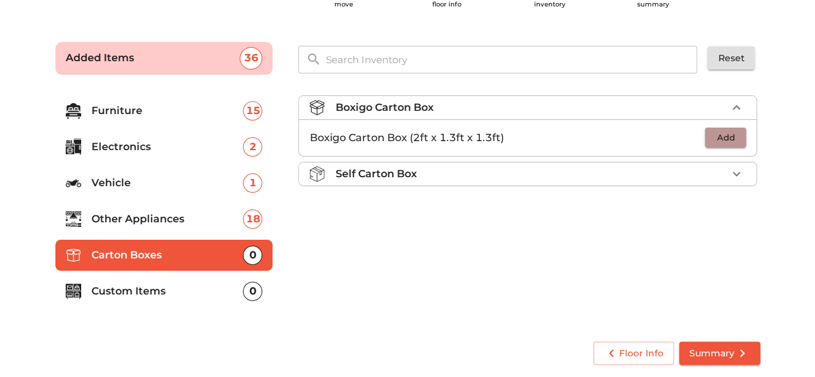
click at [737, 141] on span "Add" at bounding box center [726, 137] width 28 height 15
click at [737, 139] on icon "button" at bounding box center [736, 137] width 9 height 9
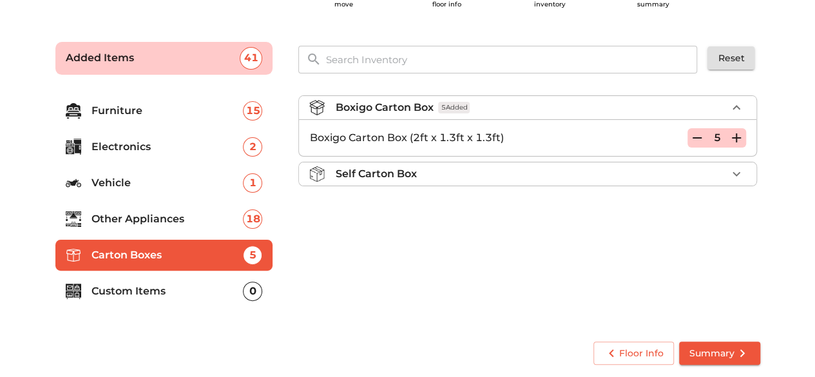
click at [737, 139] on icon "button" at bounding box center [736, 137] width 9 height 9
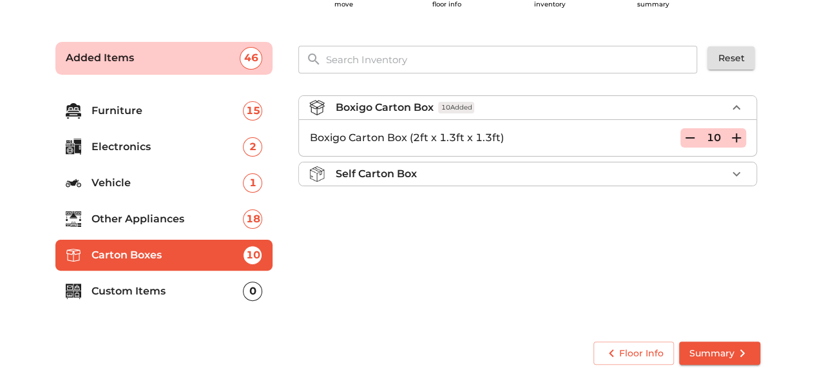
click at [614, 174] on div "Self Carton Box" at bounding box center [531, 173] width 392 height 15
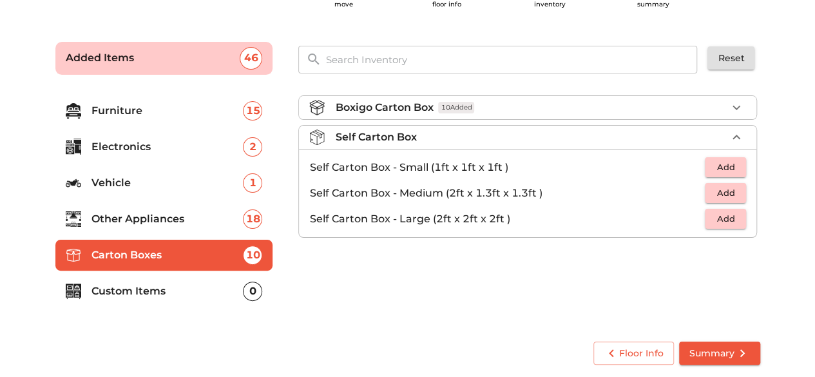
click at [141, 291] on p "Custom Items" at bounding box center [168, 291] width 152 height 15
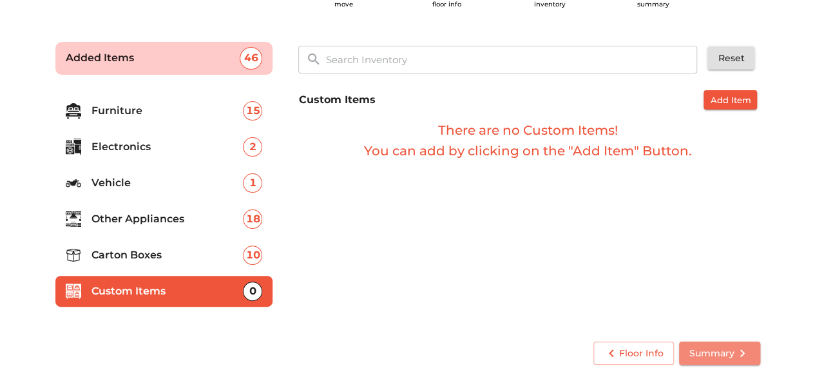
click at [719, 364] on button "Summary" at bounding box center [719, 354] width 81 height 24
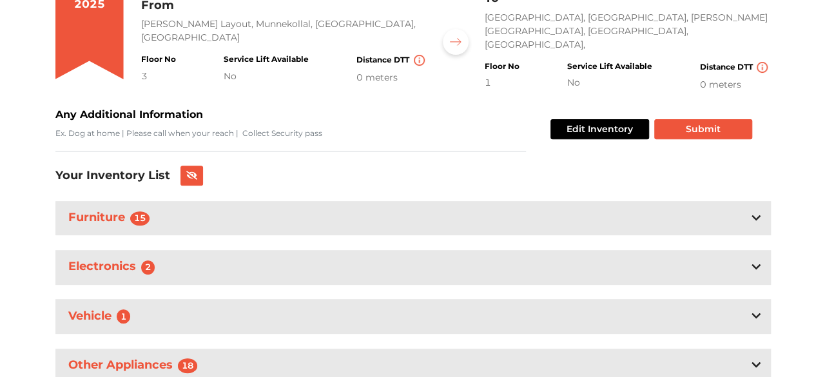
scroll to position [168, 0]
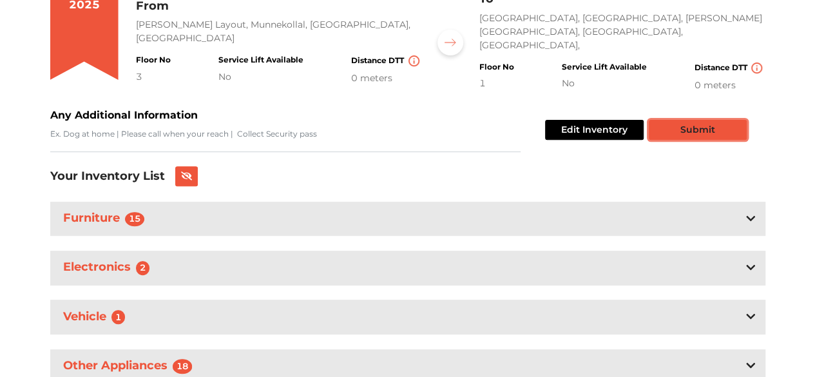
click at [699, 122] on button "Submit" at bounding box center [698, 130] width 98 height 20
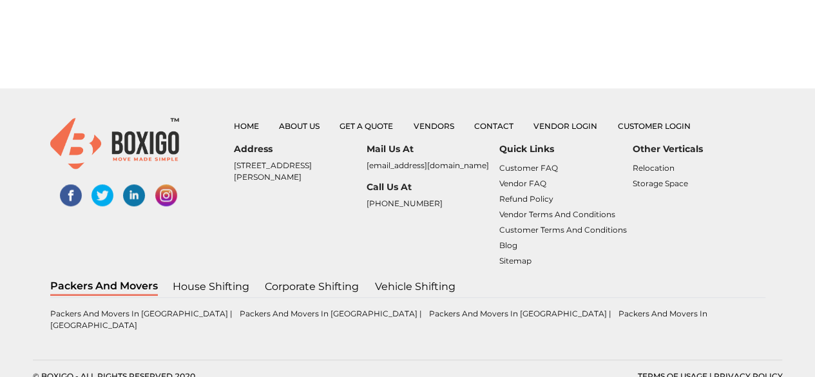
scroll to position [513, 0]
